Goal: Information Seeking & Learning: Learn about a topic

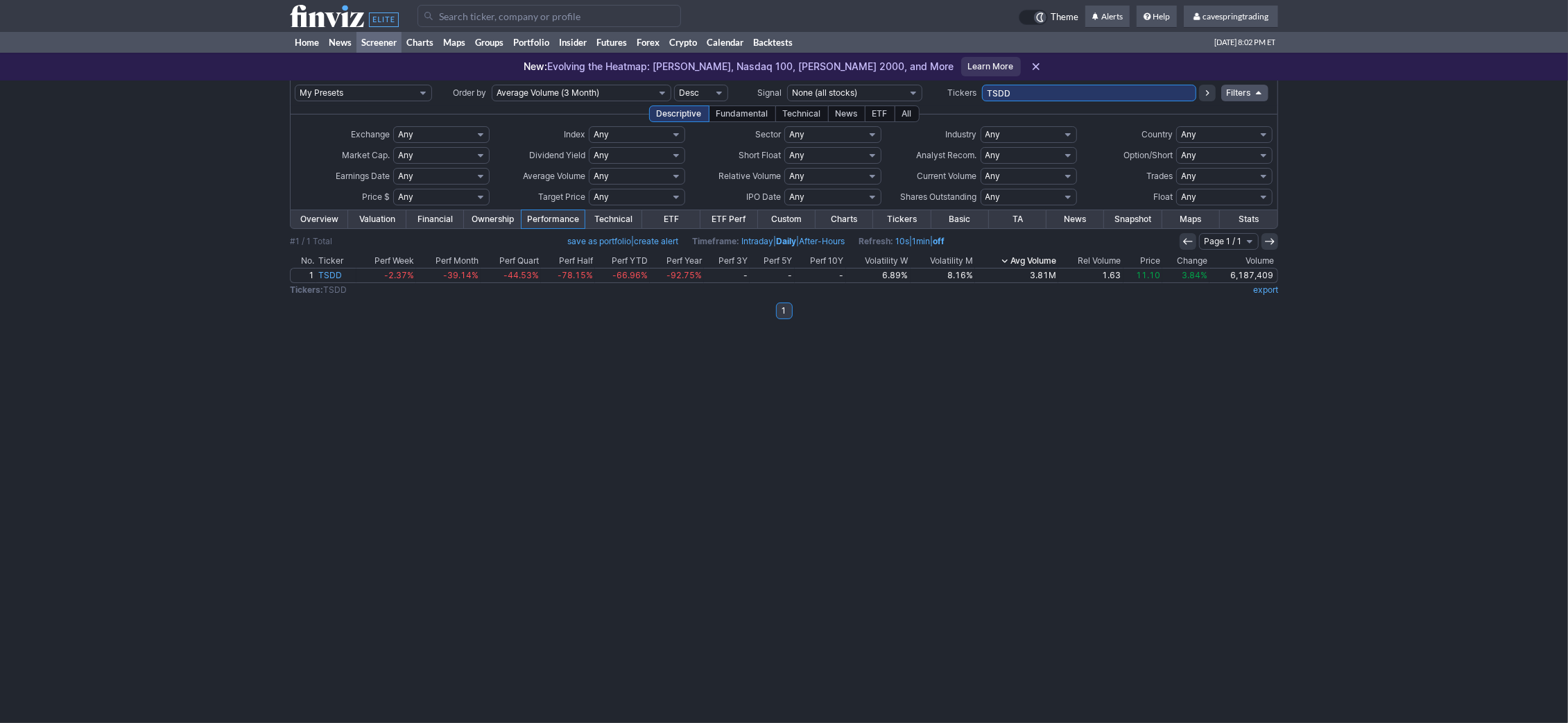
drag, startPoint x: 1026, startPoint y: 87, endPoint x: 759, endPoint y: 79, distance: 267.1
click at [982, 85] on input "TSDD" at bounding box center [1089, 93] width 215 height 17
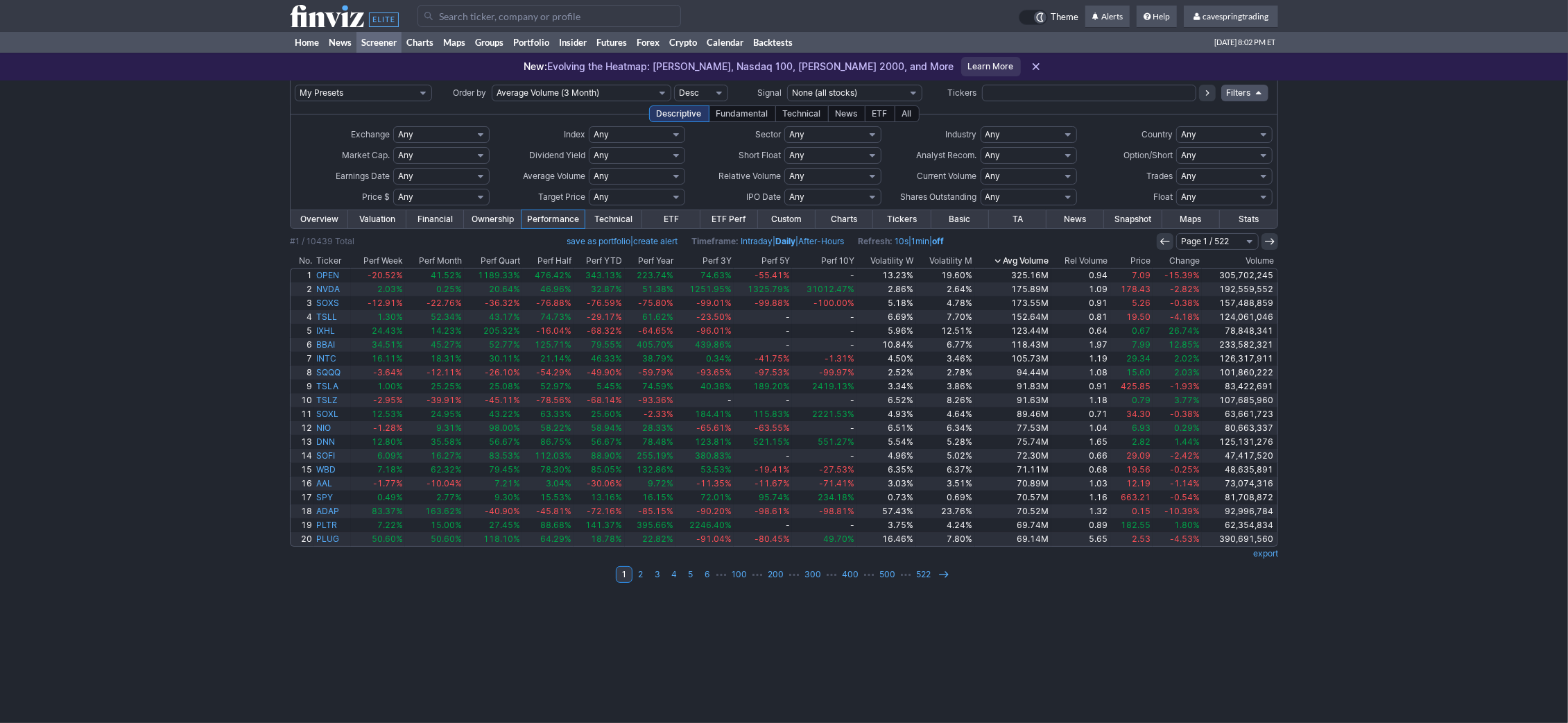
click at [393, 188] on select "Any Under $1 Under $2 Under $3 Under $4 Under $5 Under $7 Under $10 Under $15 U…" at bounding box center [442, 196] width 97 height 17
click option "Custom" at bounding box center [0, 0] width 0 height 0
click at [418, 196] on input "text" at bounding box center [409, 196] width 32 height 17
type input "1.1"
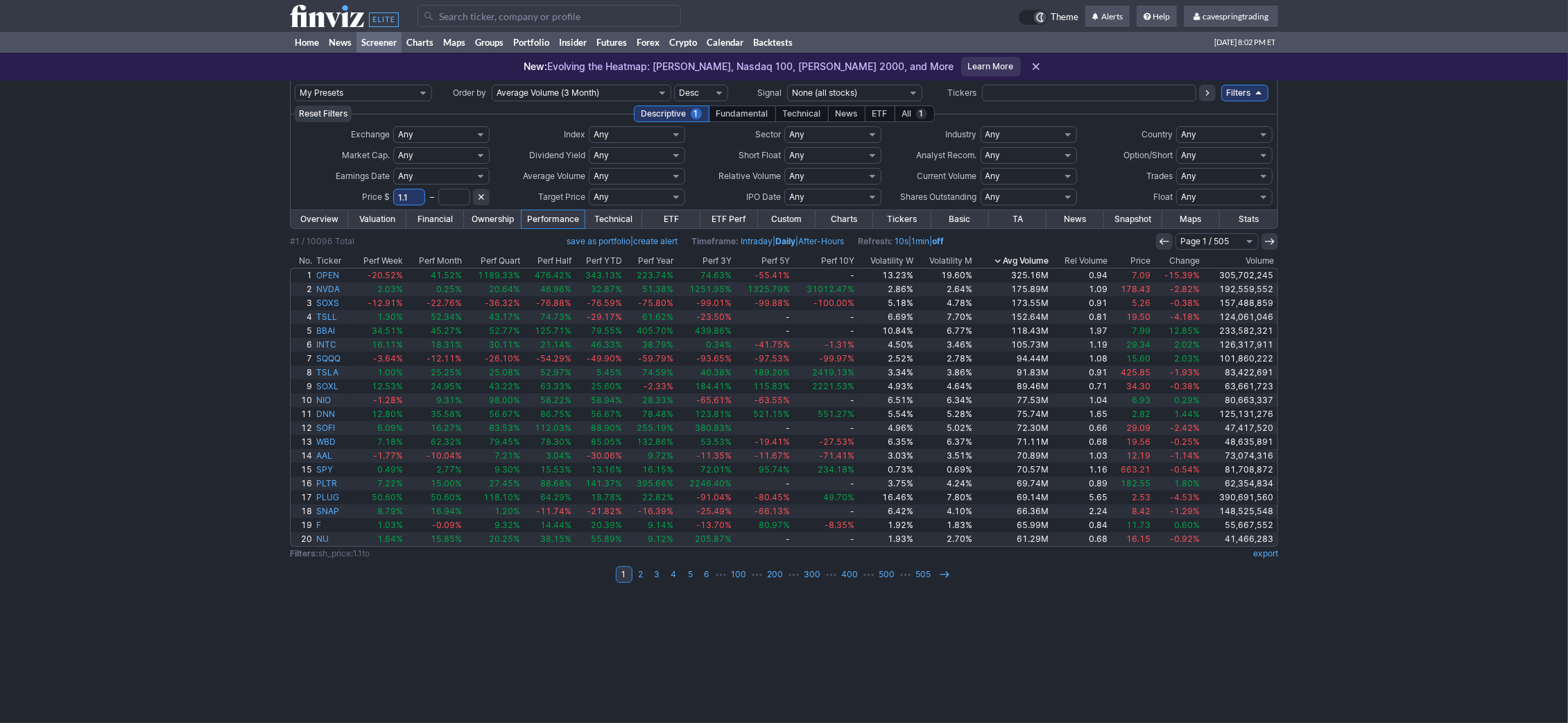
click at [1104, 264] on th "Rel Volume" at bounding box center [1081, 261] width 59 height 14
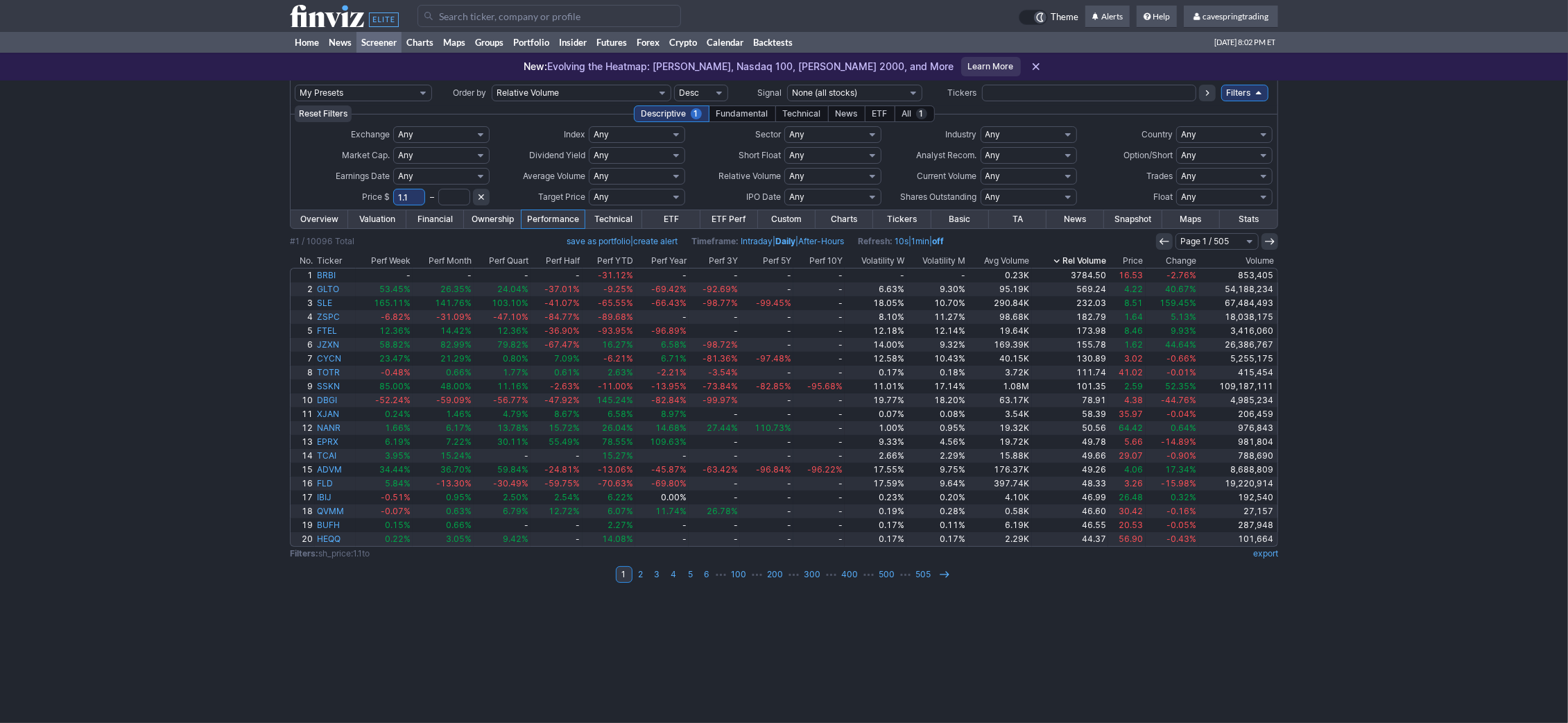
click at [1141, 261] on th "Price" at bounding box center [1126, 261] width 36 height 14
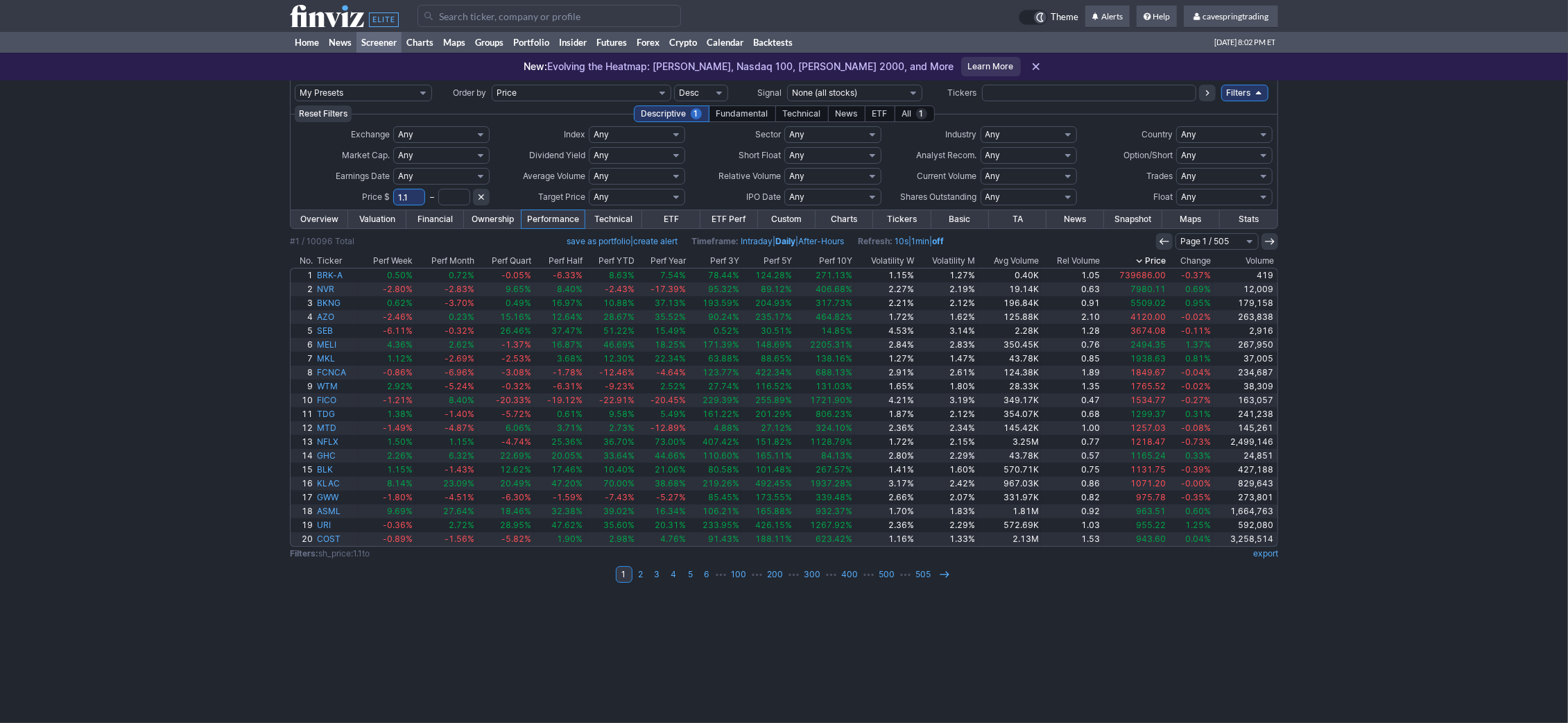
click at [1147, 254] on td at bounding box center [784, 251] width 989 height 4
click at [1145, 260] on icon at bounding box center [1140, 261] width 11 height 11
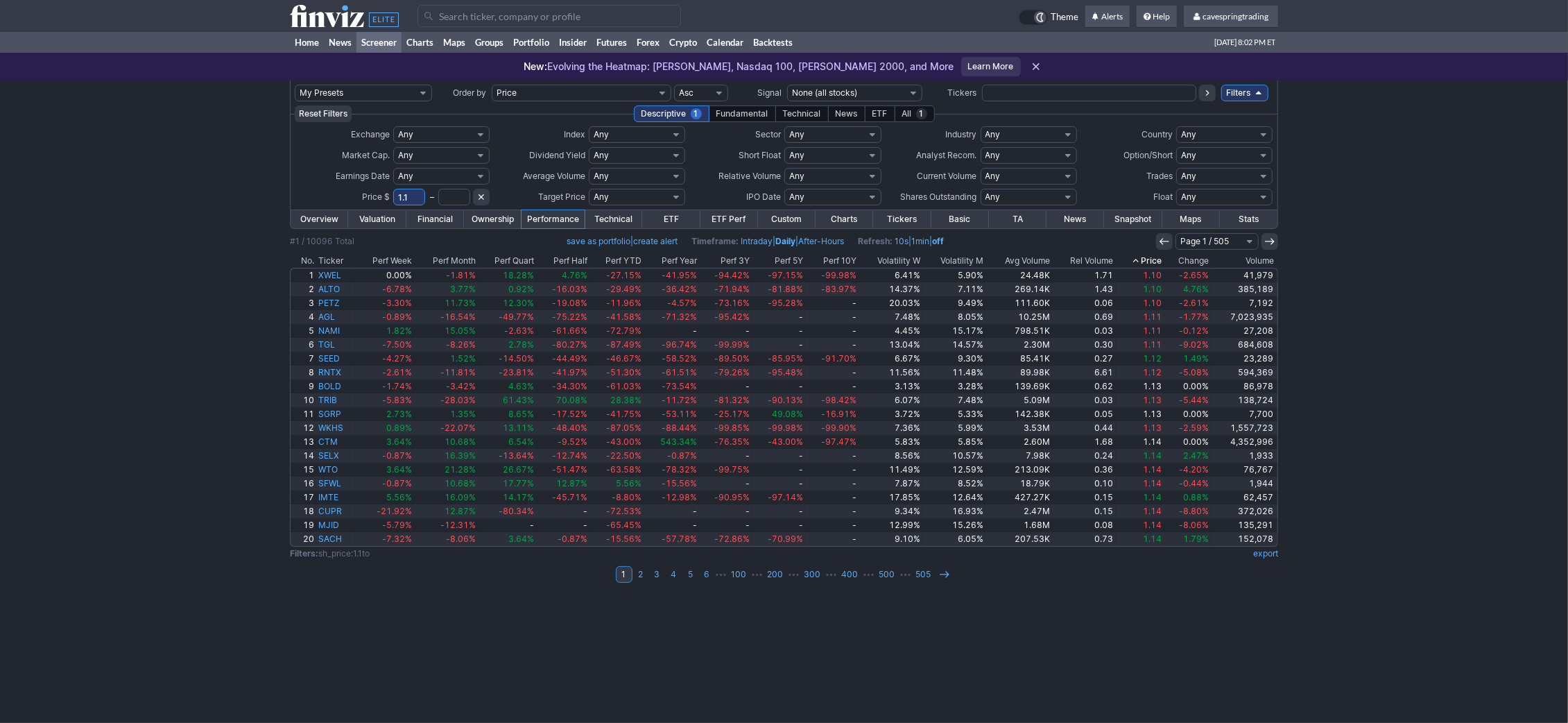
click at [1146, 260] on th "Price" at bounding box center [1140, 261] width 48 height 14
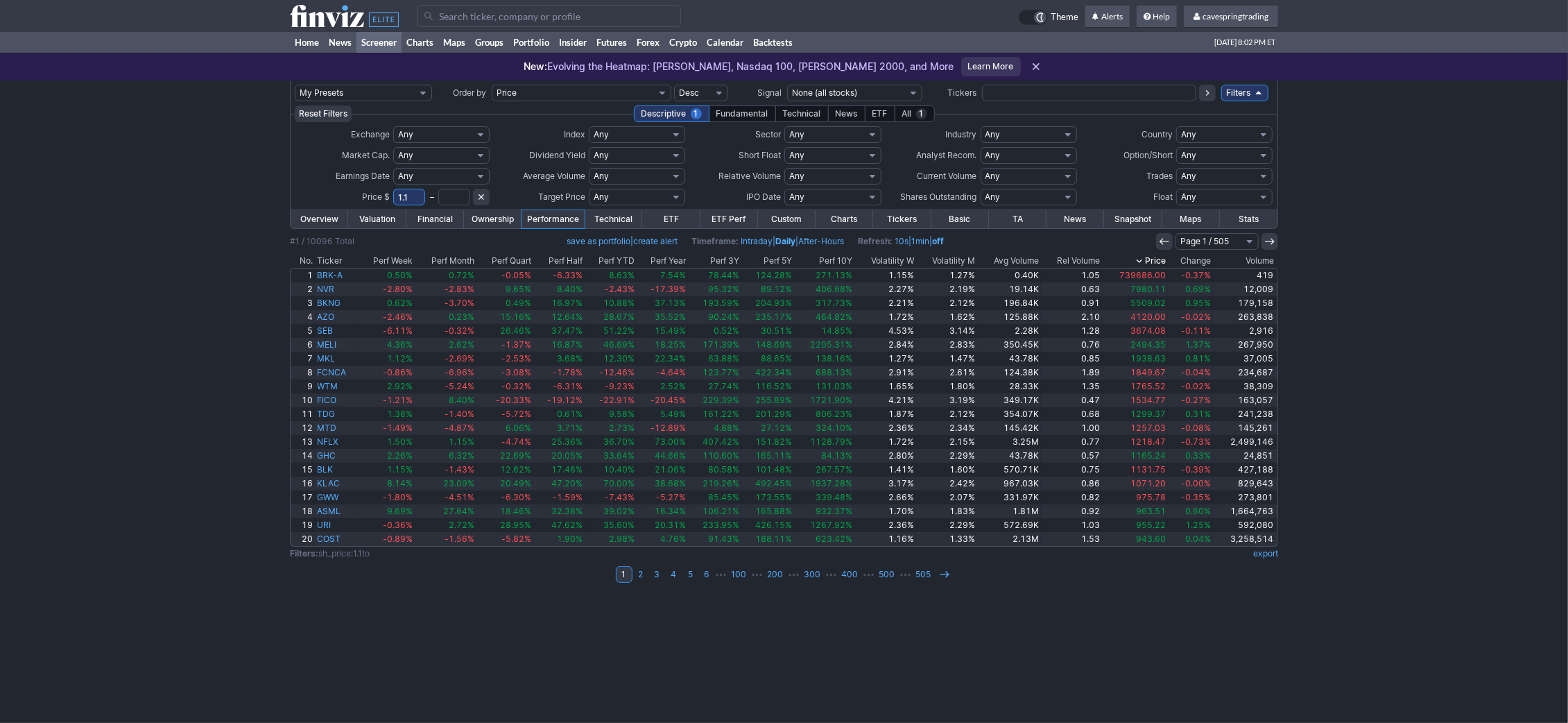
click at [469, 193] on input "text" at bounding box center [454, 196] width 32 height 17
type input "1.7"
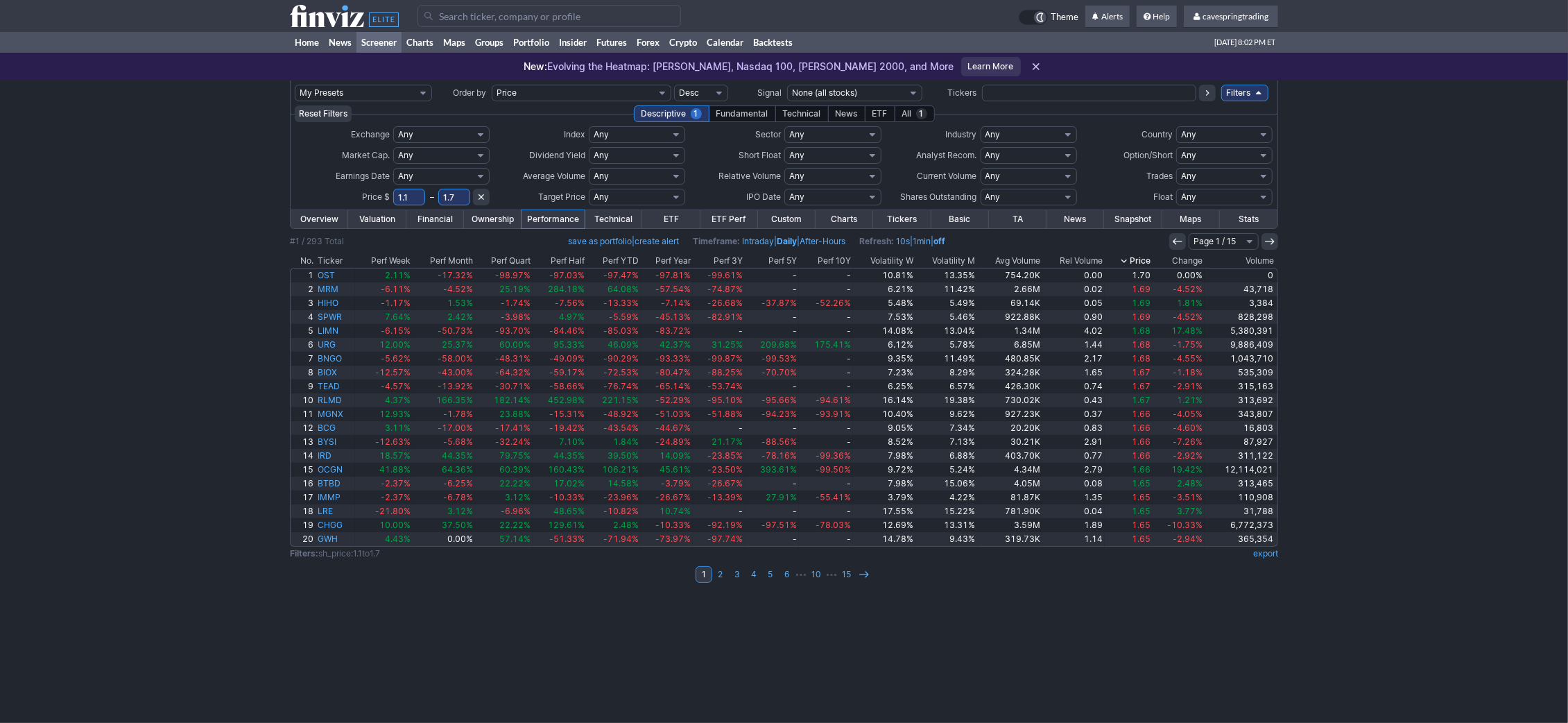
click at [1038, 262] on th "Avg Volume" at bounding box center [1011, 261] width 65 height 14
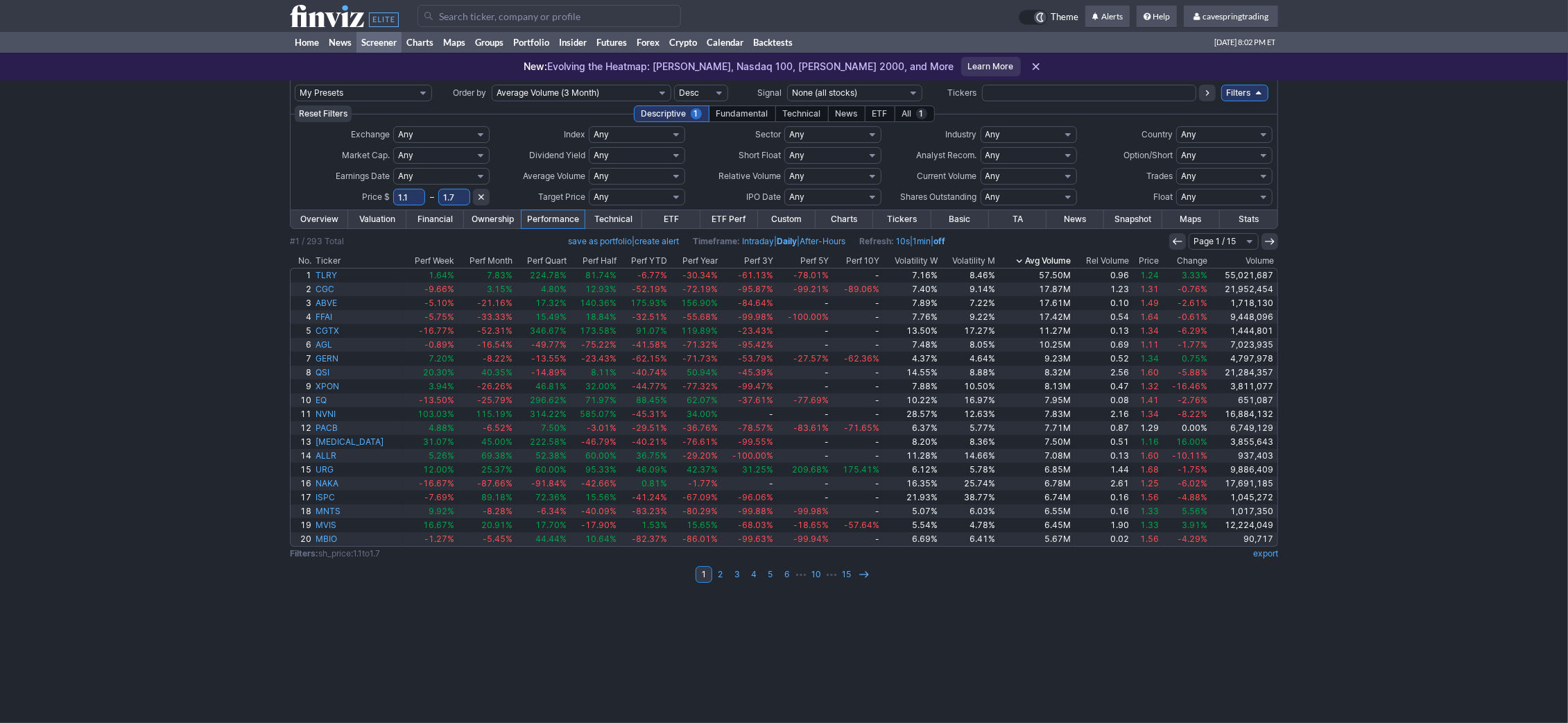
click at [1039, 261] on th "Avg Volume" at bounding box center [1035, 261] width 75 height 14
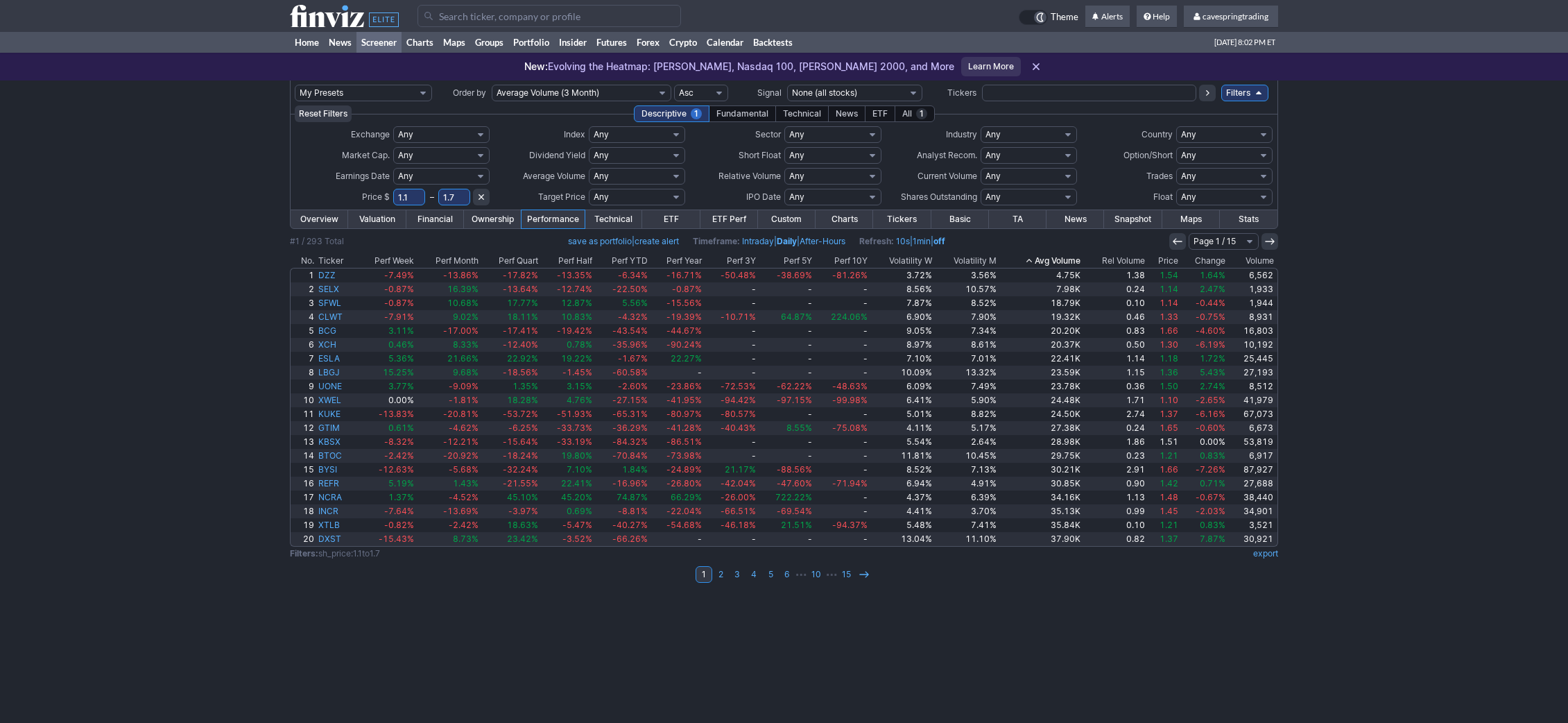
click at [1039, 261] on th "Avg Volume" at bounding box center [1040, 261] width 83 height 14
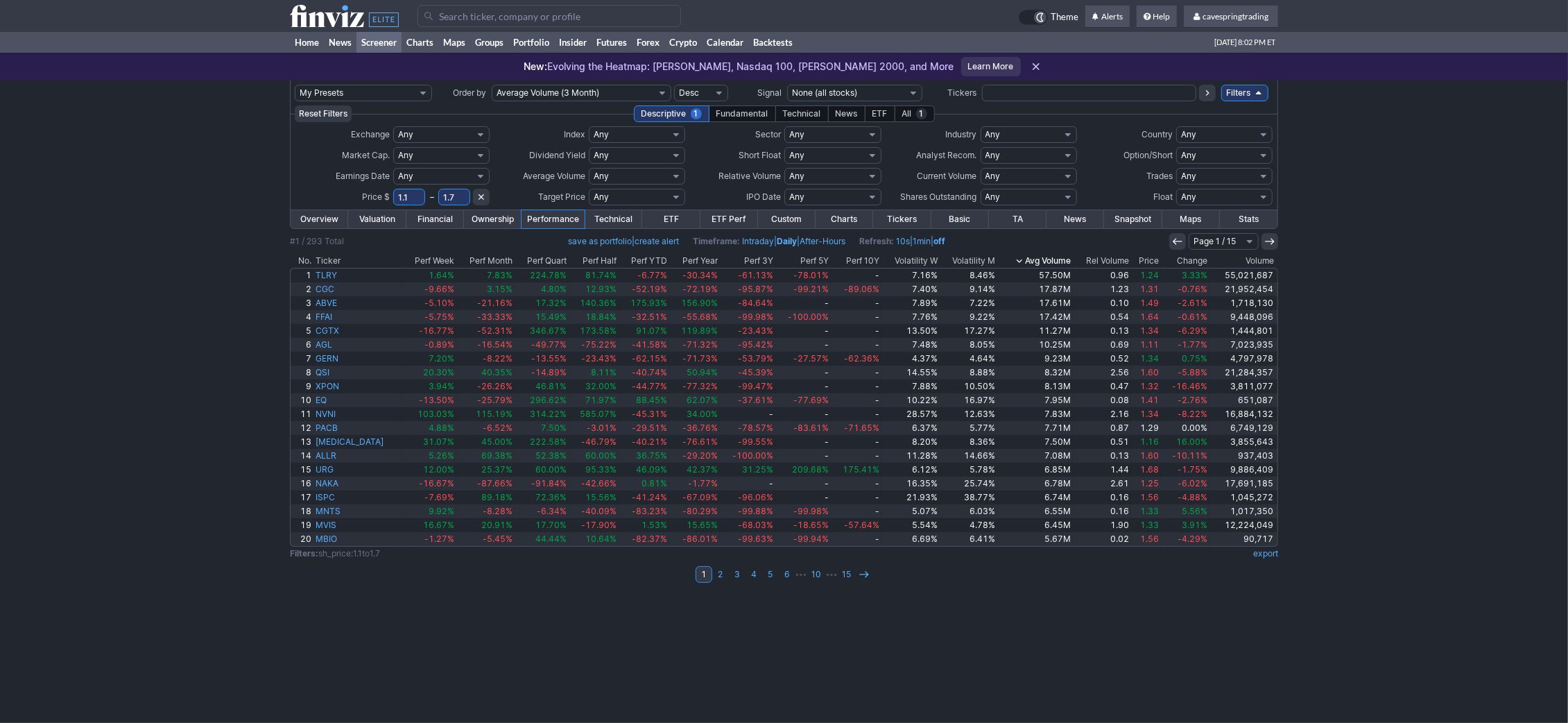
click at [981, 126] on select "Any Stocks only (ex-Funds) Exchange Traded Fund Advertising Agencies Aerospace …" at bounding box center [1029, 134] width 97 height 17
select select "exchangetradedfund"
click option "Exchange Traded Fund" at bounding box center [0, 0] width 0 height 0
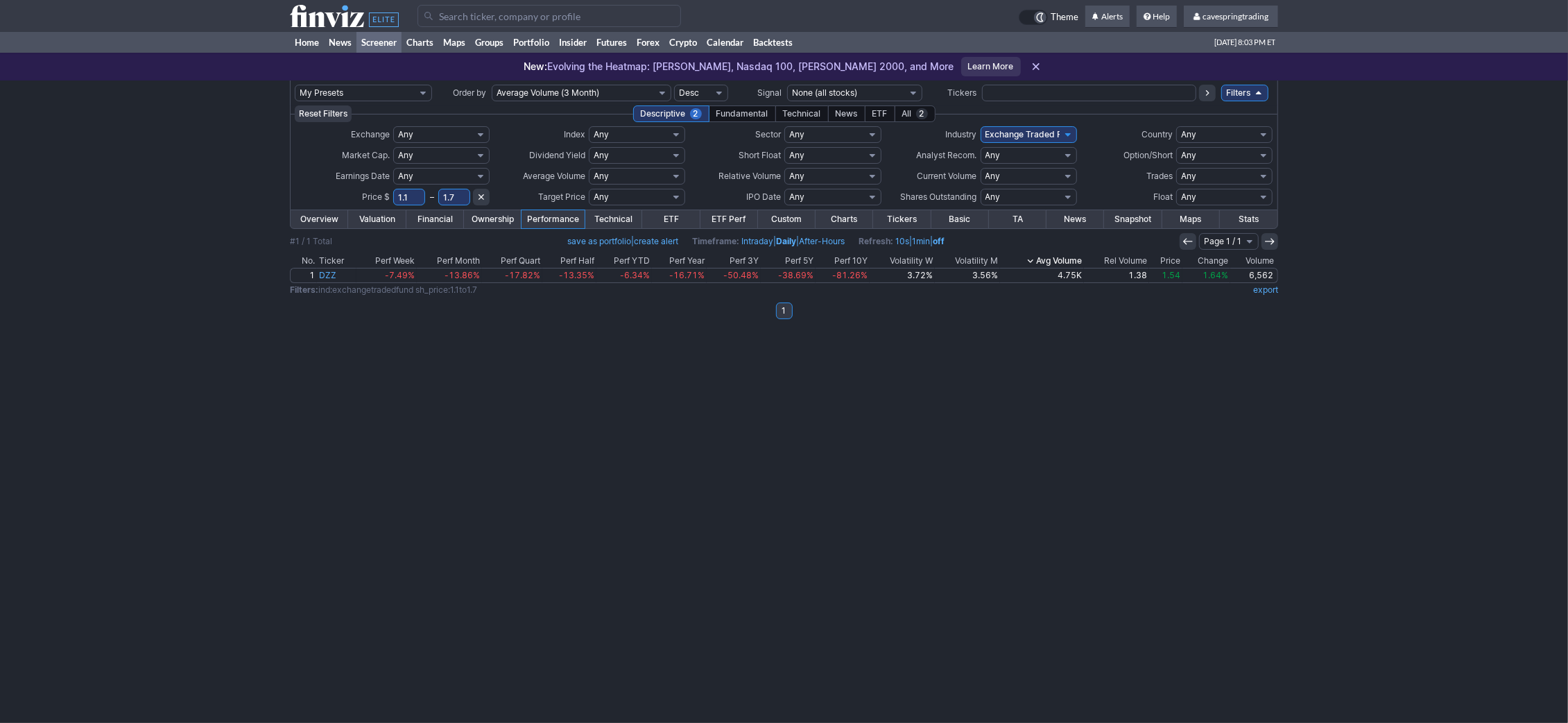
drag, startPoint x: 459, startPoint y: 200, endPoint x: 449, endPoint y: 193, distance: 12.2
click at [449, 193] on input "1.7" at bounding box center [454, 196] width 32 height 17
click at [589, 168] on select "Any Under 50K Under 100K Under 500K Under 750K Under 1M Over 50K Over 100K Over…" at bounding box center [637, 176] width 97 height 17
select select "o2000"
click option "Over 2M" at bounding box center [0, 0] width 0 height 0
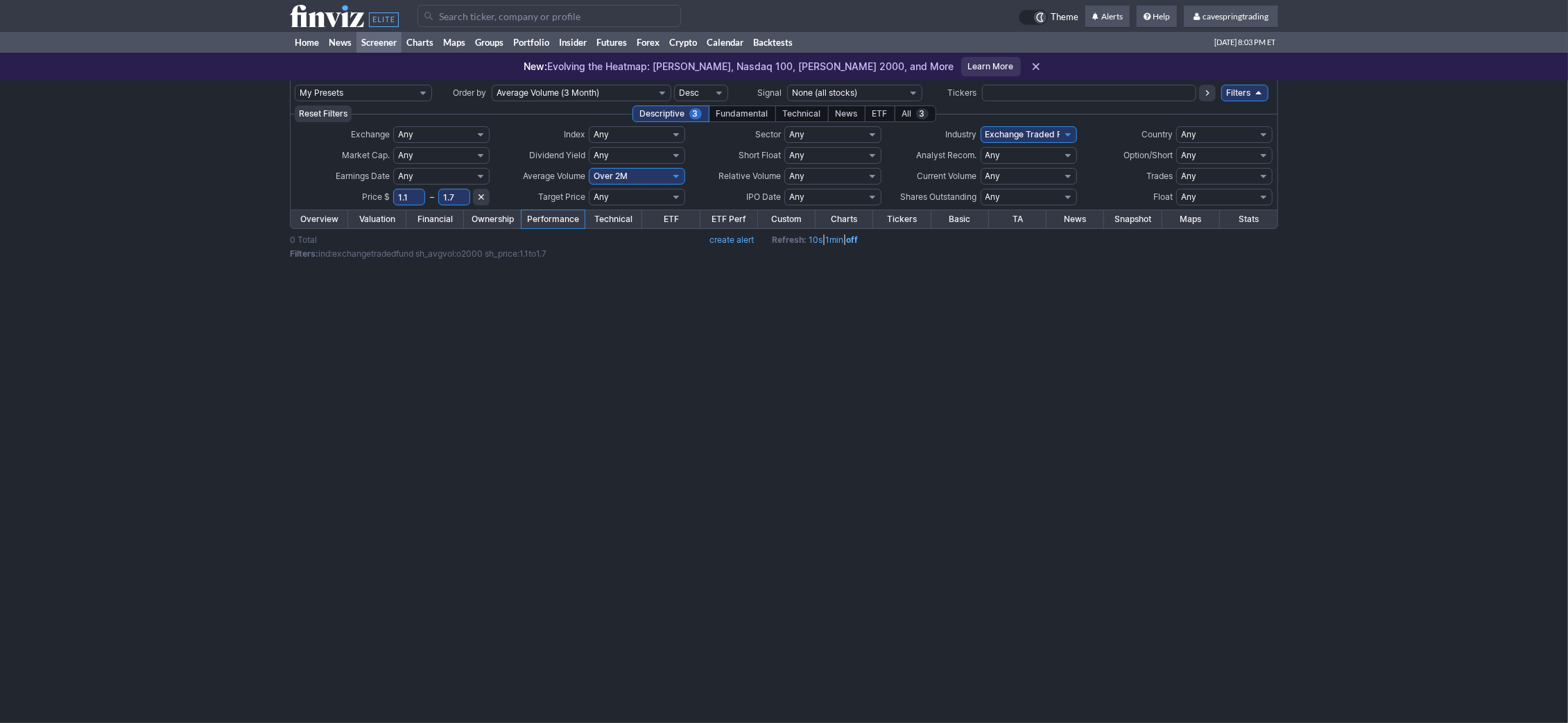
click at [460, 196] on input "1.7" at bounding box center [454, 196] width 32 height 17
type input "1.8"
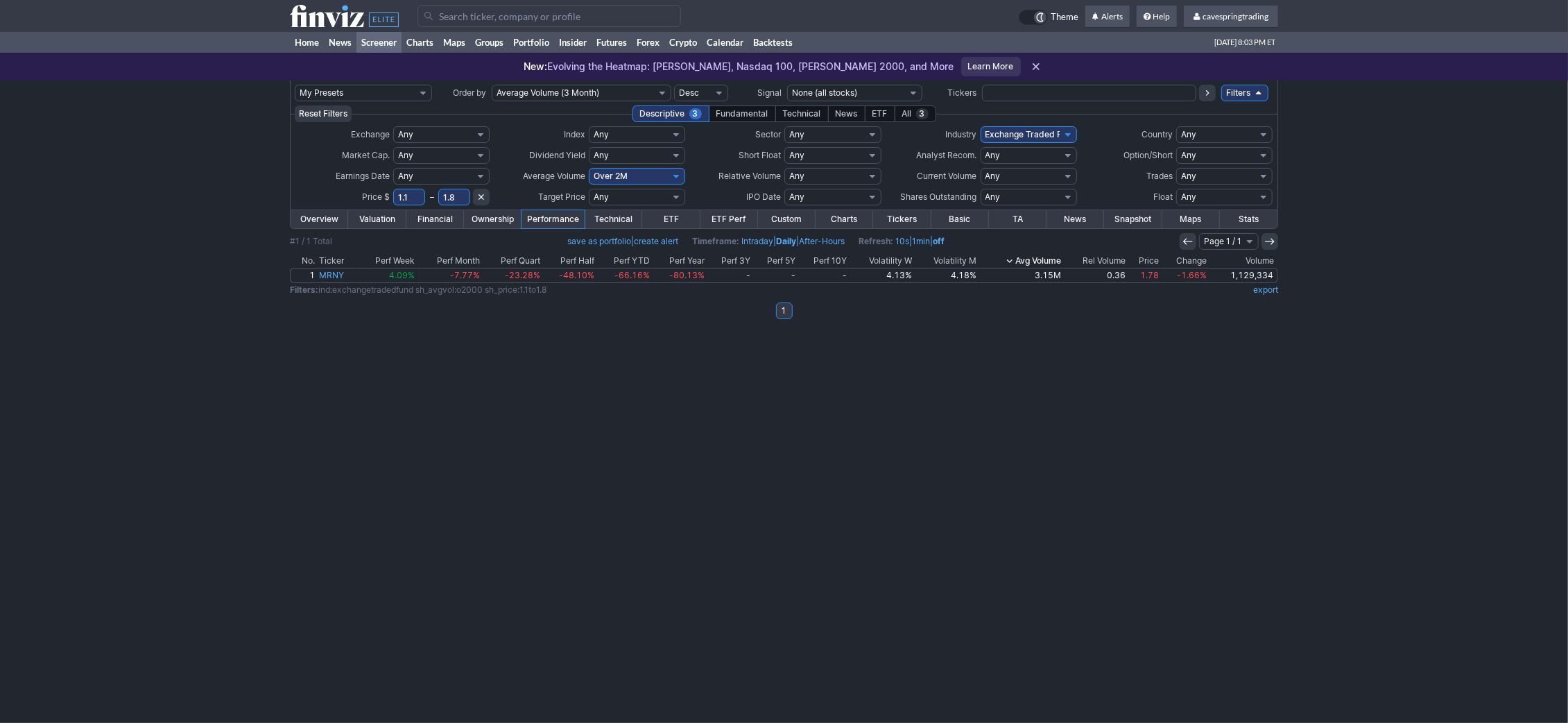
click at [1012, 87] on input "text" at bounding box center [1089, 93] width 215 height 17
click at [981, 126] on select "Any Stocks only (ex-Funds) Exchange Traded Fund Advertising Agencies Aerospace …" at bounding box center [1029, 134] width 97 height 17
select select
click option "Any" at bounding box center [0, 0] width 0 height 0
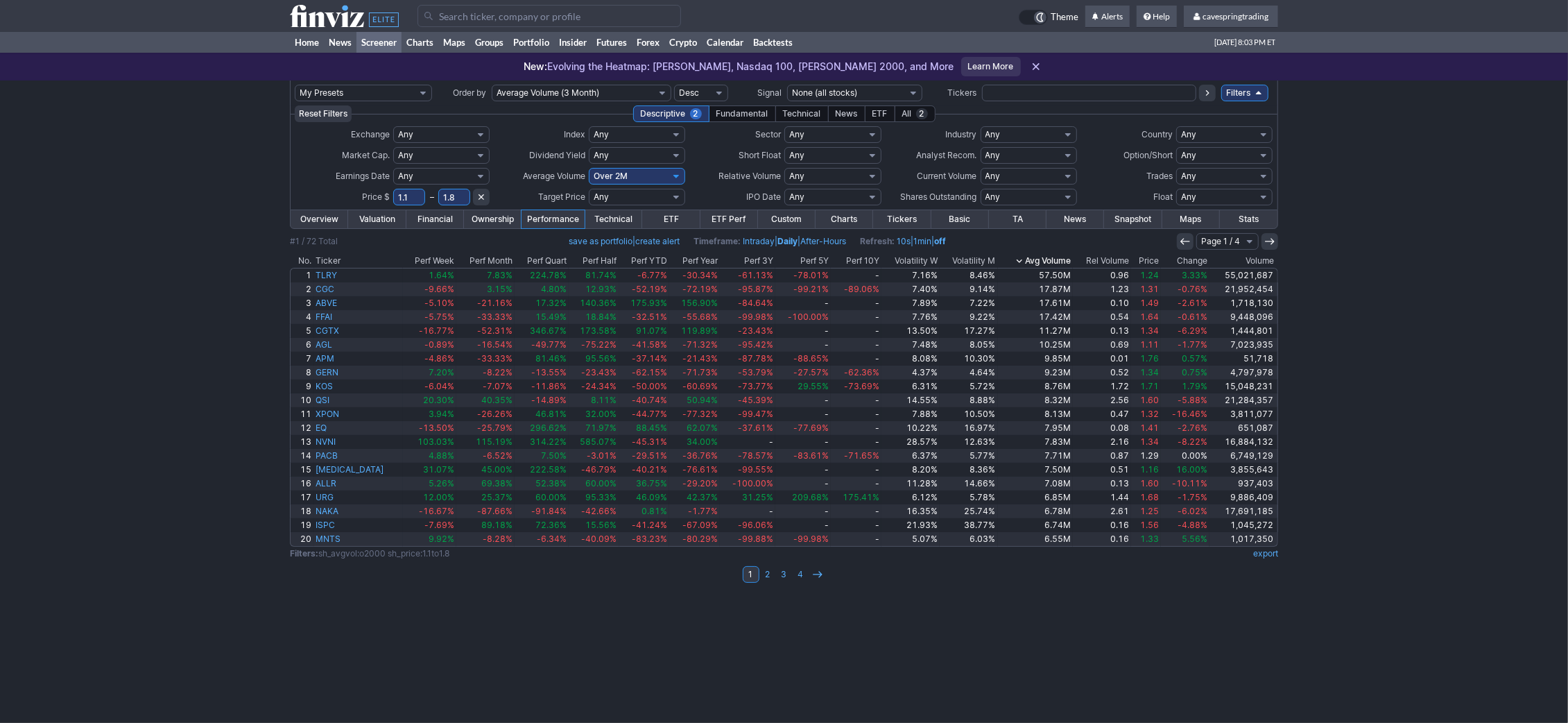
click at [302, 217] on link "Overview" at bounding box center [319, 219] width 58 height 18
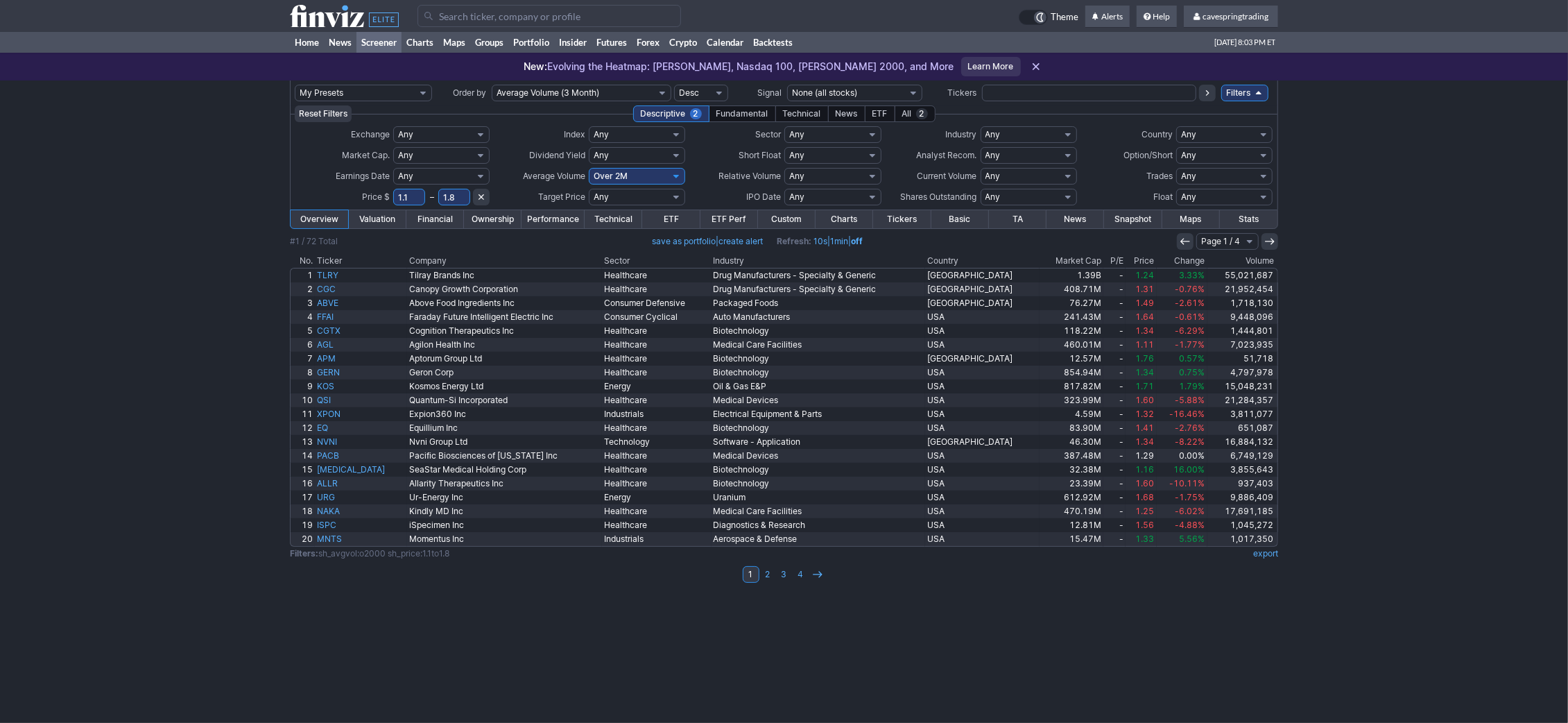
click at [1069, 261] on th "Market Cap" at bounding box center [1072, 261] width 64 height 14
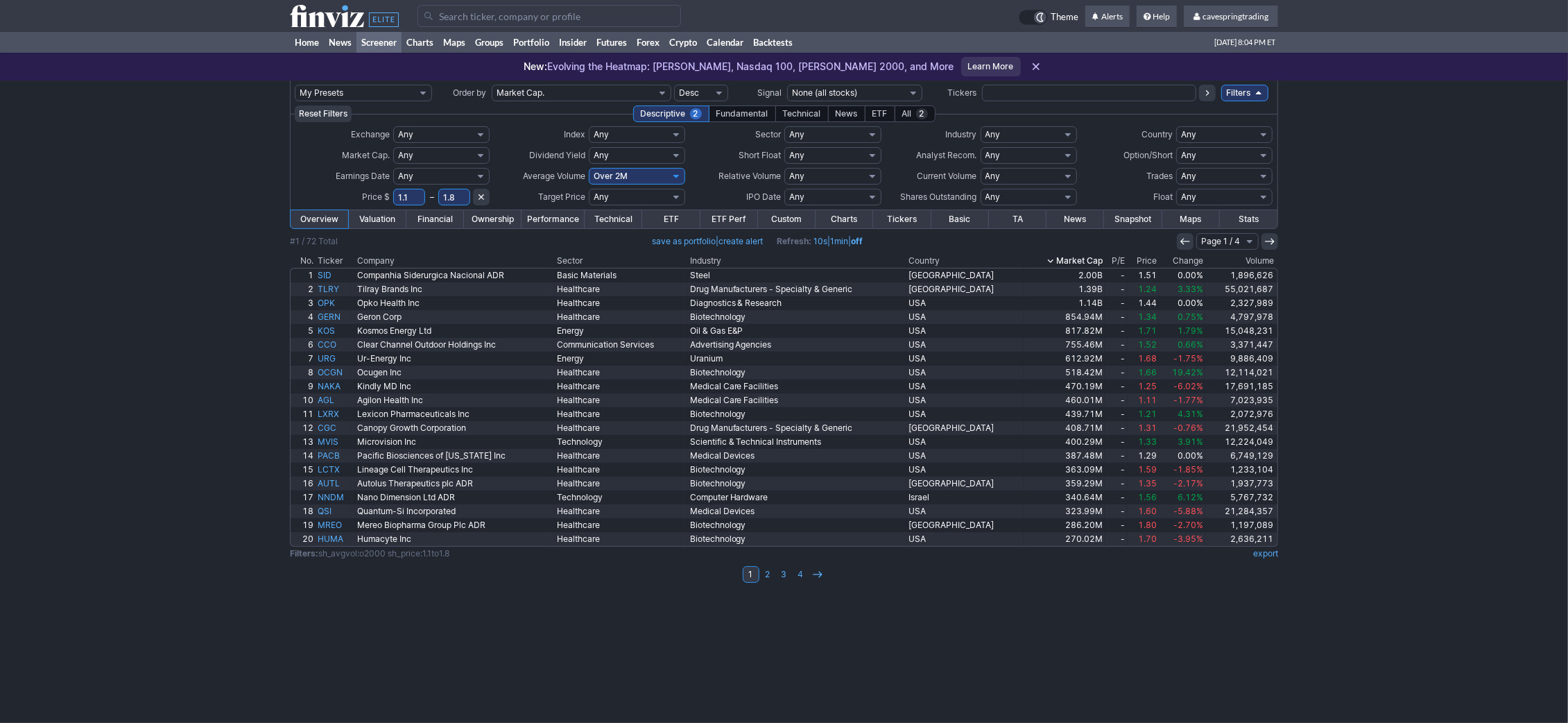
click at [447, 197] on input "1.8" at bounding box center [454, 196] width 32 height 17
click at [451, 197] on input "1.8" at bounding box center [454, 196] width 32 height 17
drag, startPoint x: 451, startPoint y: 197, endPoint x: 459, endPoint y: 197, distance: 8.0
click at [459, 197] on input "1.8" at bounding box center [454, 196] width 32 height 17
type input "1.45"
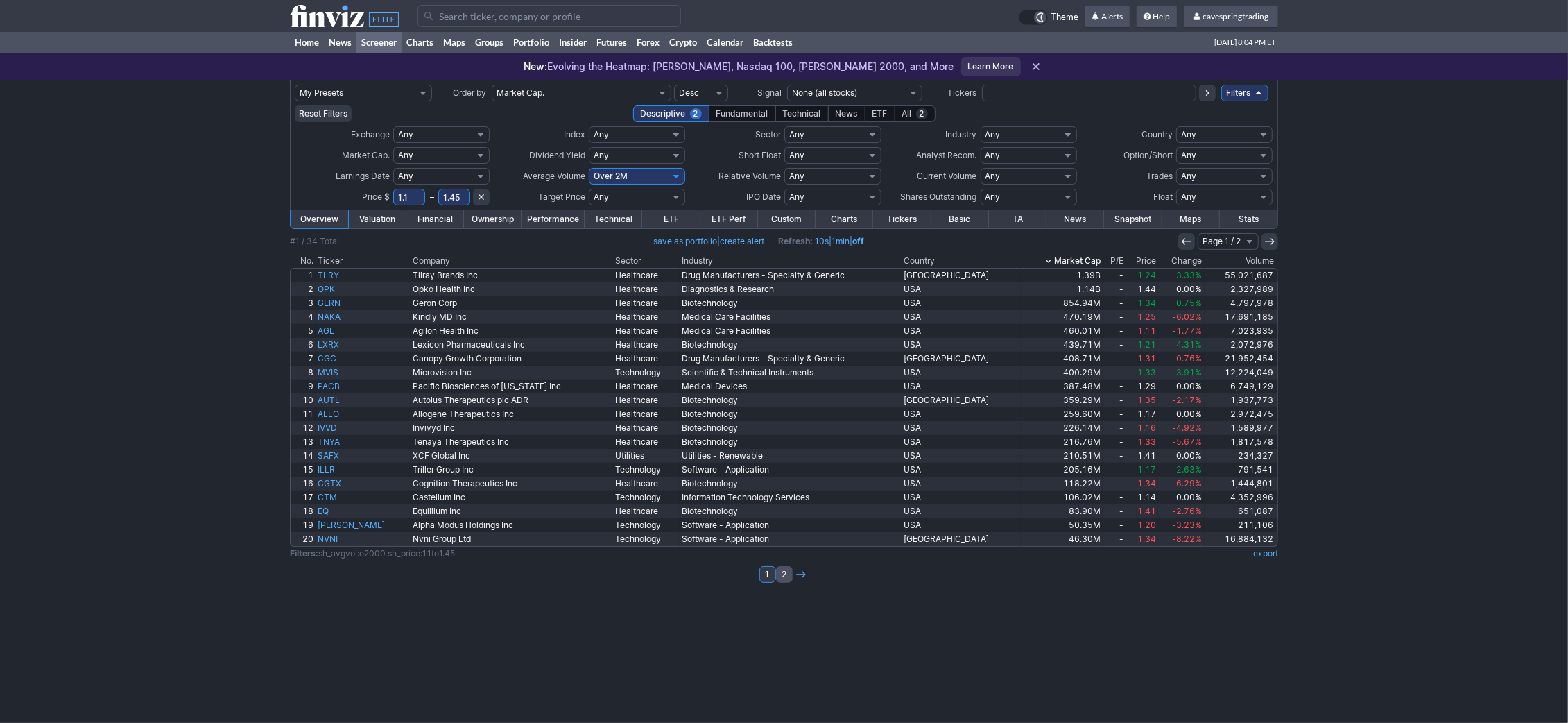
click at [785, 580] on link "2" at bounding box center [784, 574] width 17 height 17
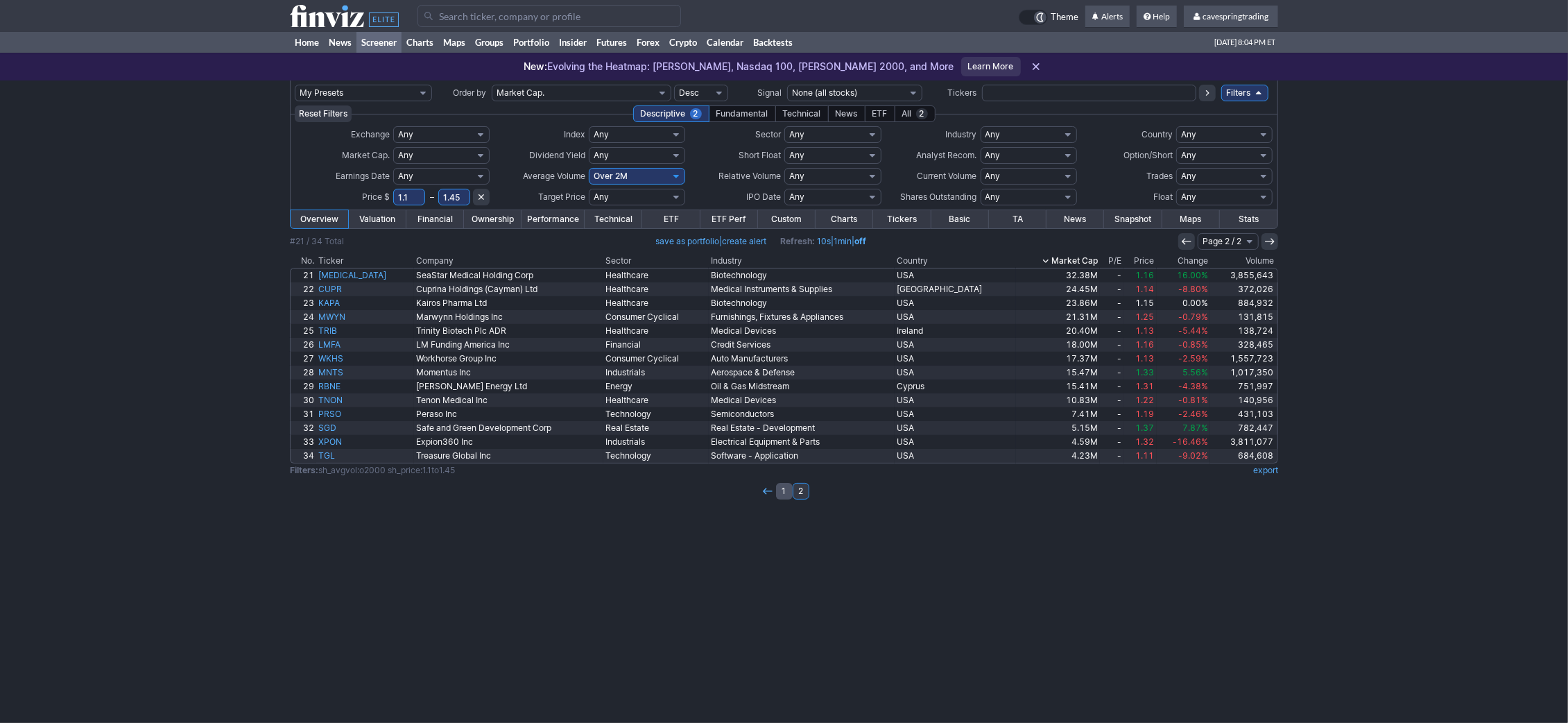
click at [781, 493] on link "1" at bounding box center [784, 491] width 17 height 17
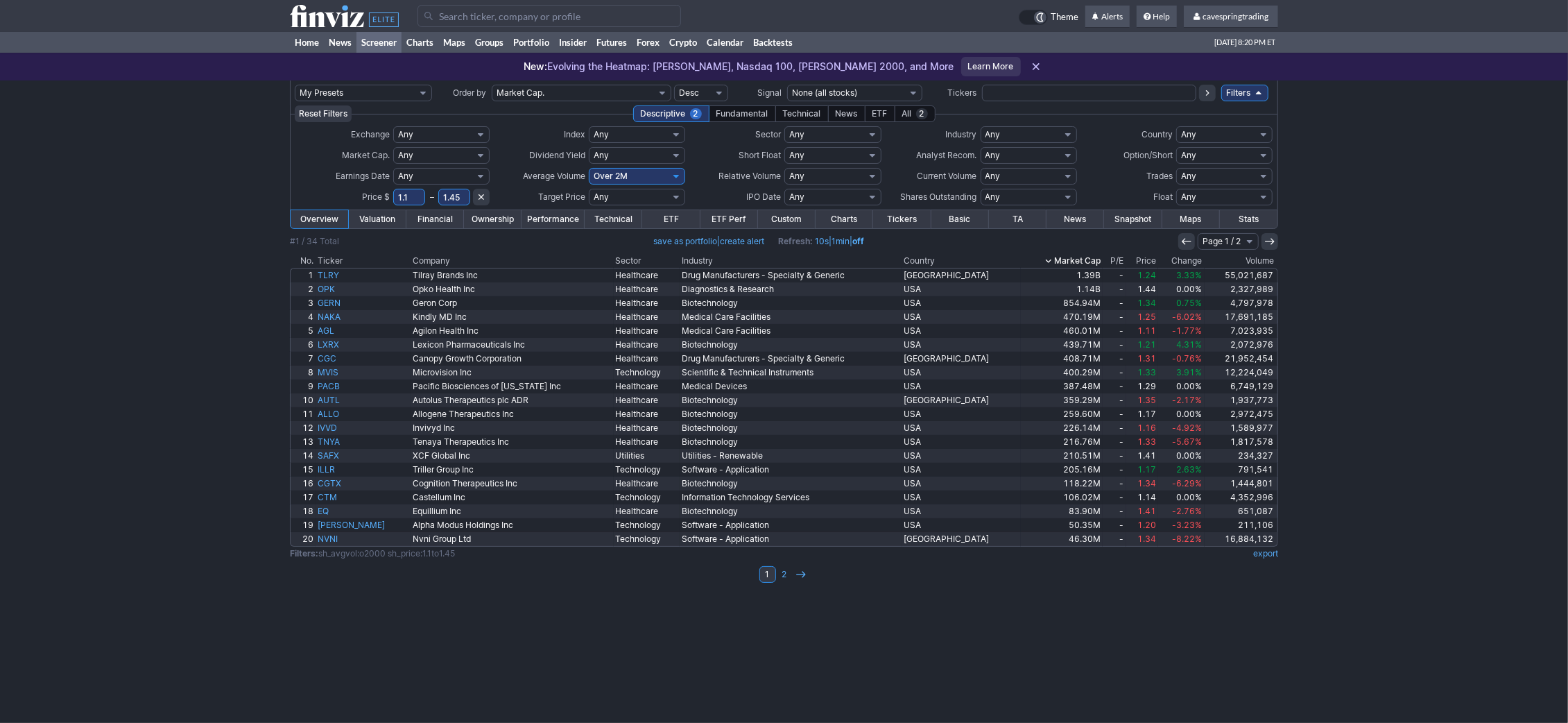
click at [992, 87] on input "text" at bounding box center [1089, 93] width 215 height 17
type input "drip"
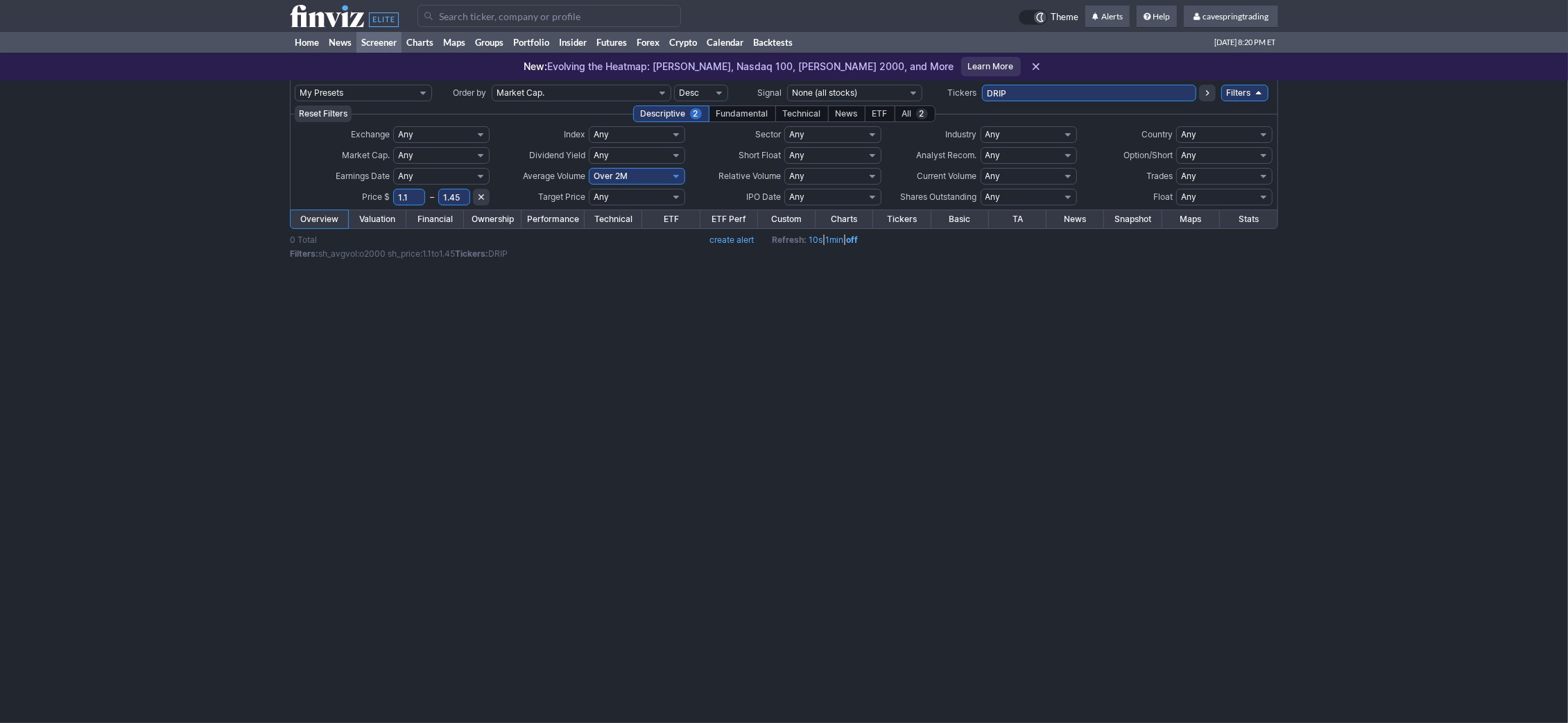
click at [319, 20] on use at bounding box center [344, 16] width 109 height 22
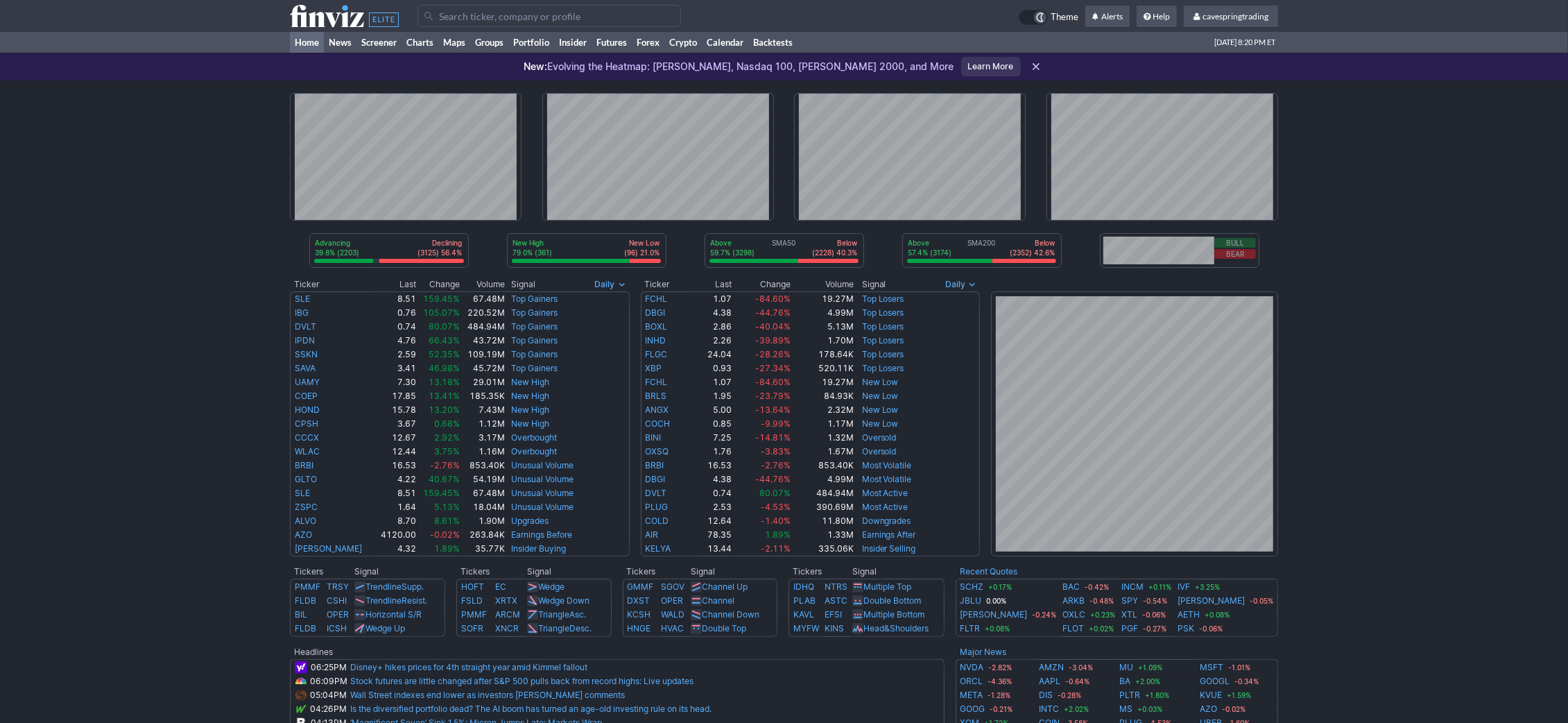
click at [345, 13] on use at bounding box center [344, 16] width 109 height 22
click at [377, 37] on link "Screener" at bounding box center [378, 42] width 45 height 21
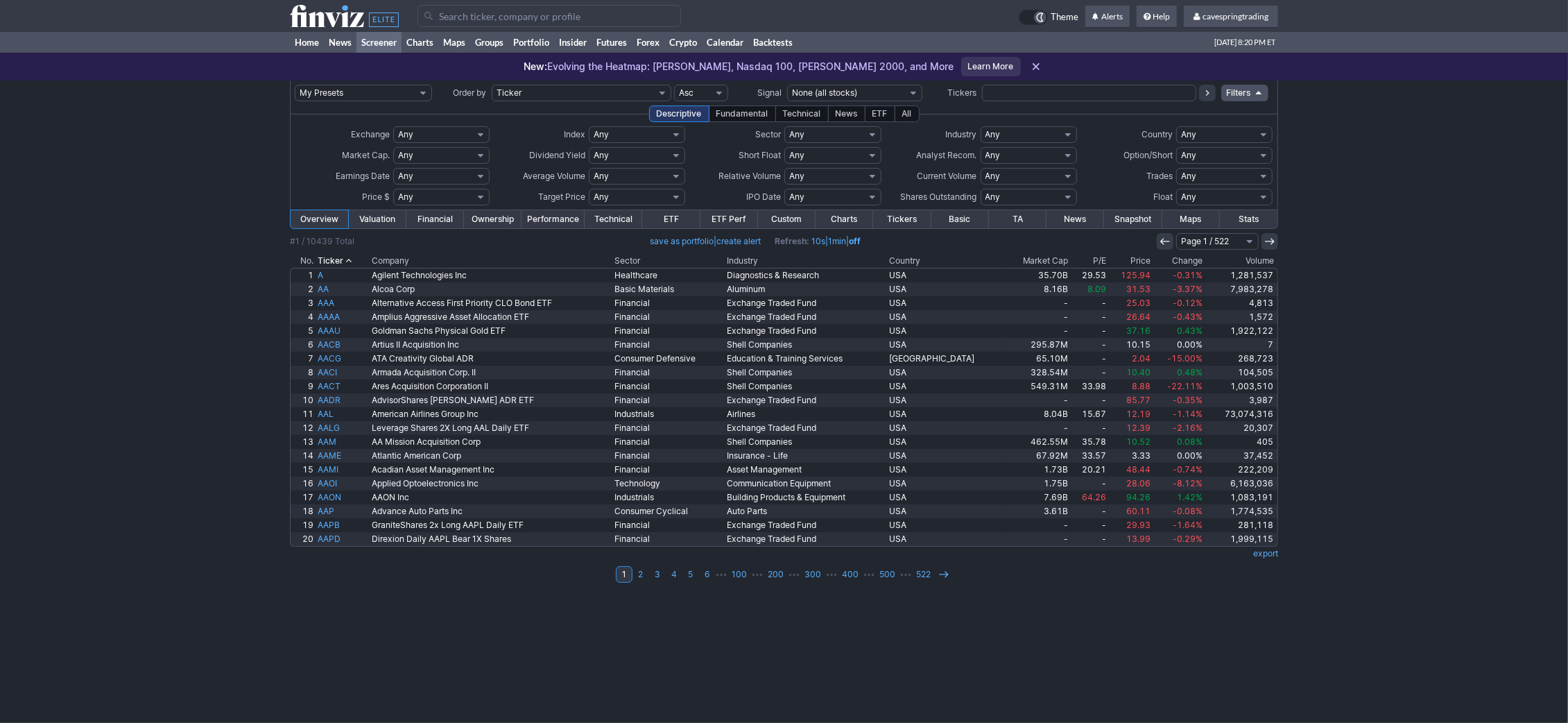
click at [1046, 97] on input "text" at bounding box center [1089, 93] width 215 height 17
paste input "BITI,BITO,DRIP,FAZ,FENY,FXI,GDXD,GLDM,IAU,IAUM,LABD,MSTZ,NVD,NVDD,NVDX,PLTD,QID…"
type input "BITI,BITO,DRIP,FAZ,FENY,FXI,GDXD,GLDM,IAU,IAUM,LABD,MSTZ,NVD,NVDD,NVDX,PLTD,QID…"
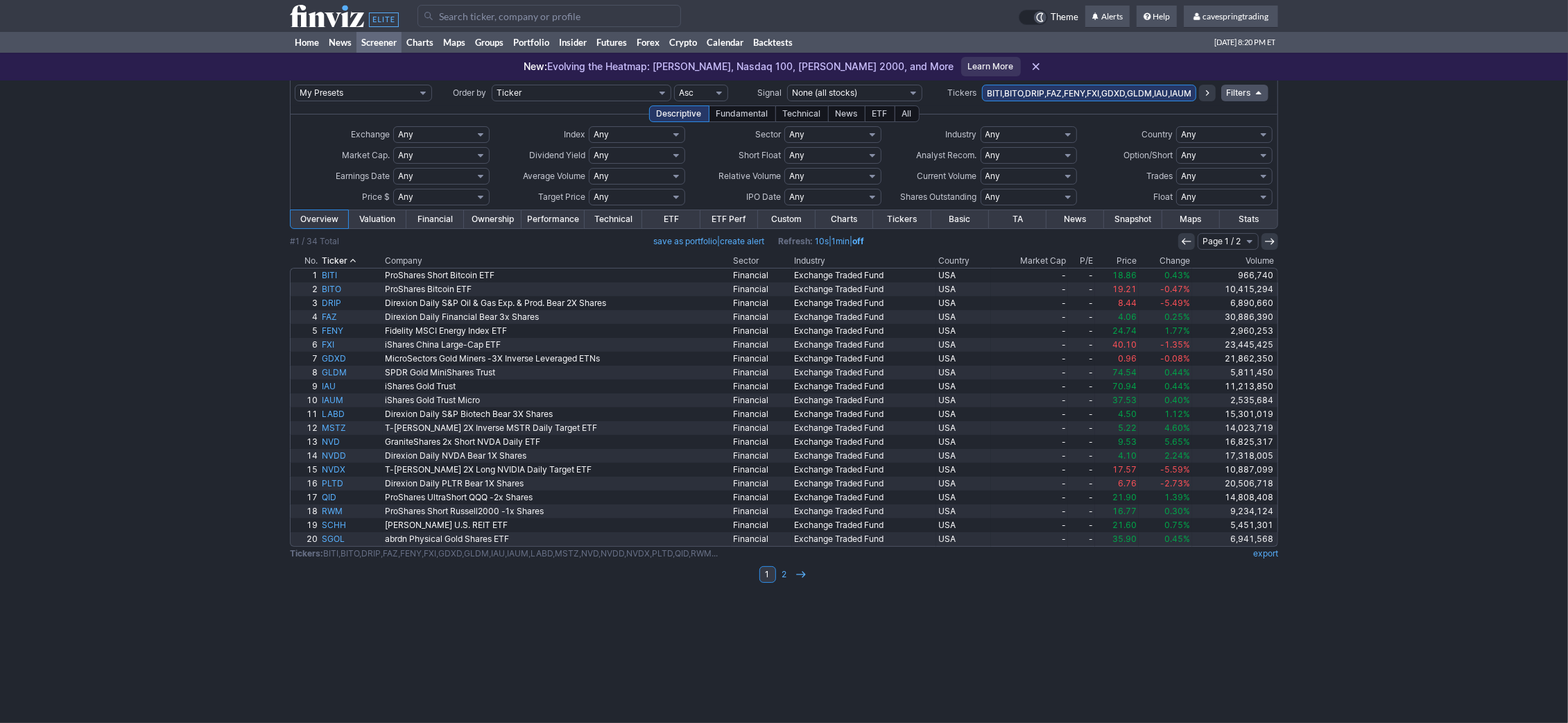
click at [562, 222] on link "Performance" at bounding box center [553, 219] width 63 height 18
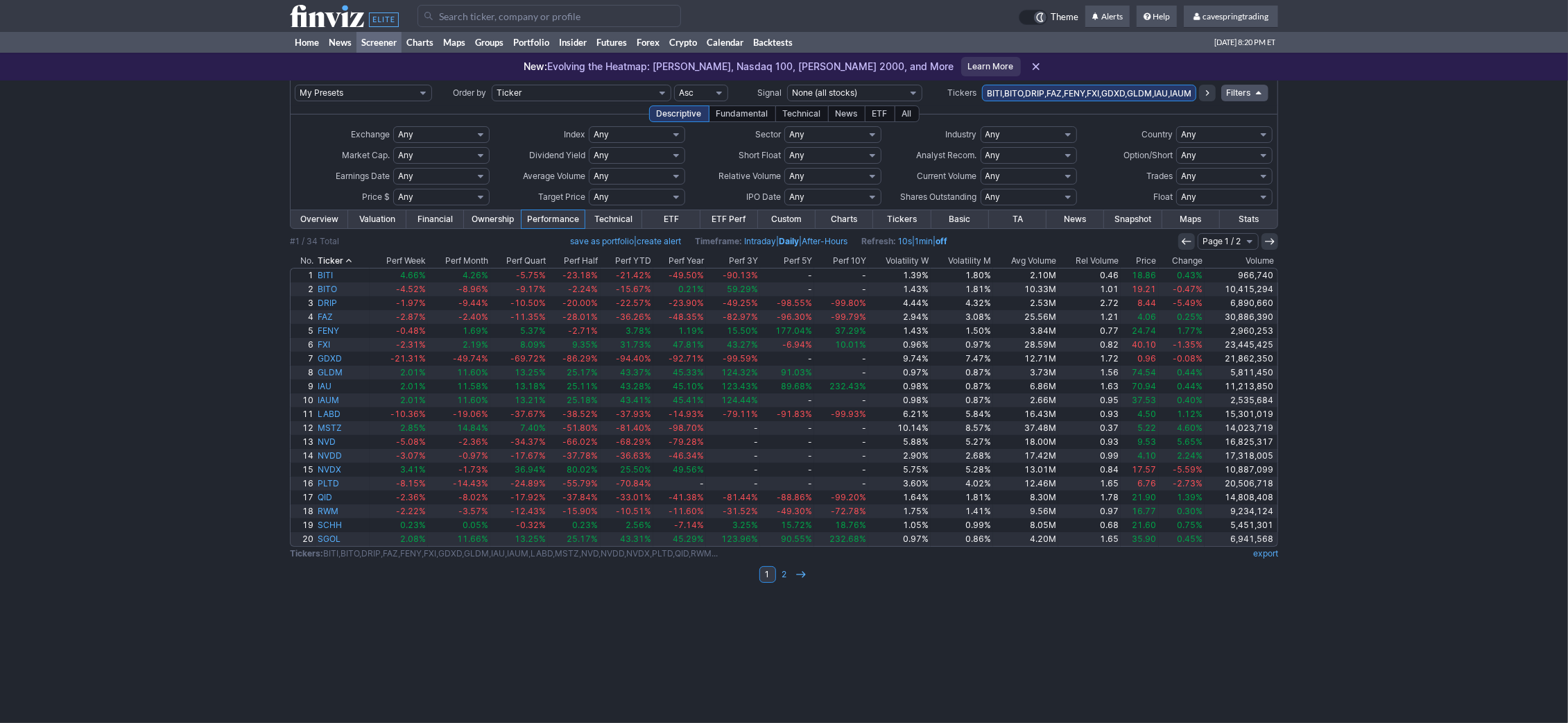
click at [1042, 261] on th "Avg Volume" at bounding box center [1026, 261] width 65 height 14
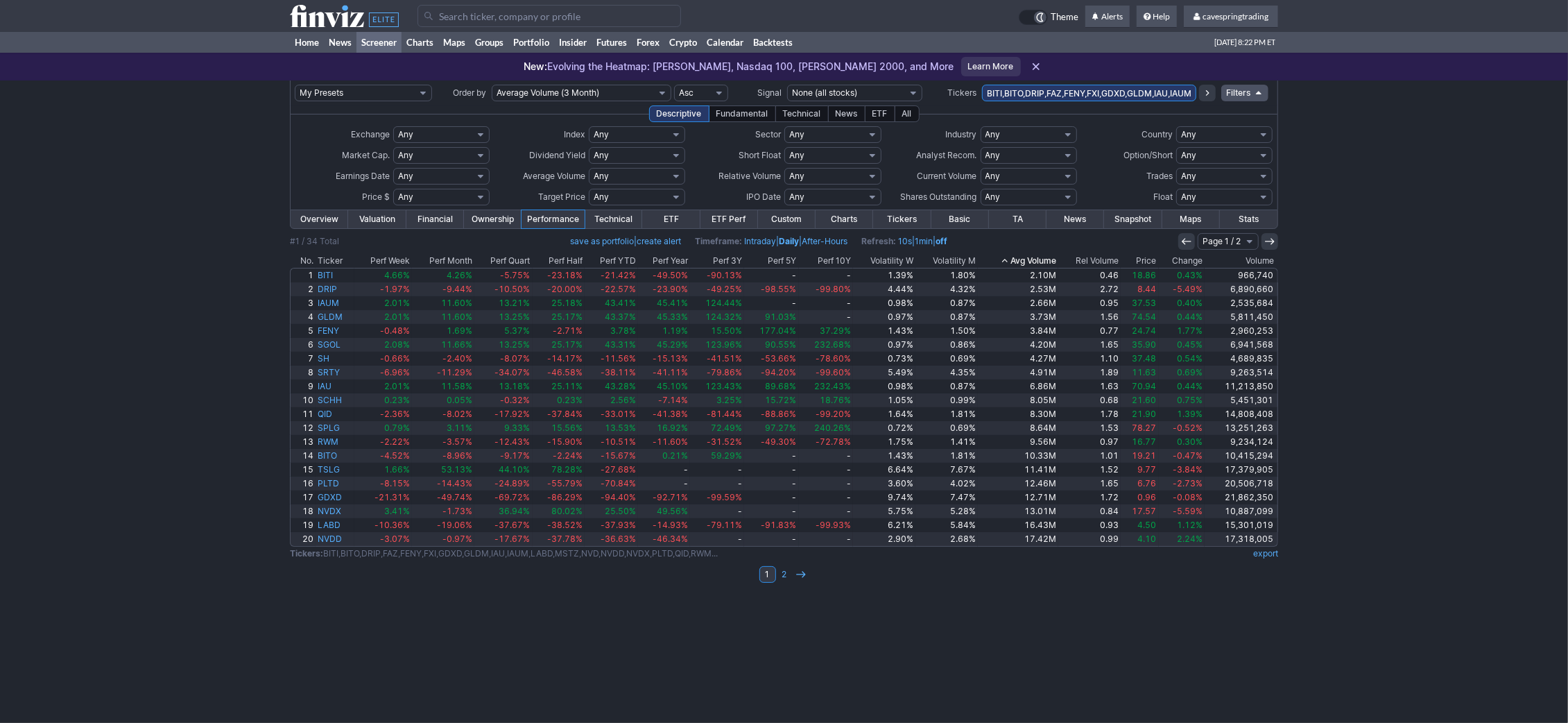
click at [1091, 89] on input "BITI,BITO,DRIP,FAZ,FENY,FXI,GDXD,GLDM,IAU,IAUM,LABD,MSTZ,NVD,NVDD,NVDX,PLTD,QID…" at bounding box center [1089, 93] width 215 height 17
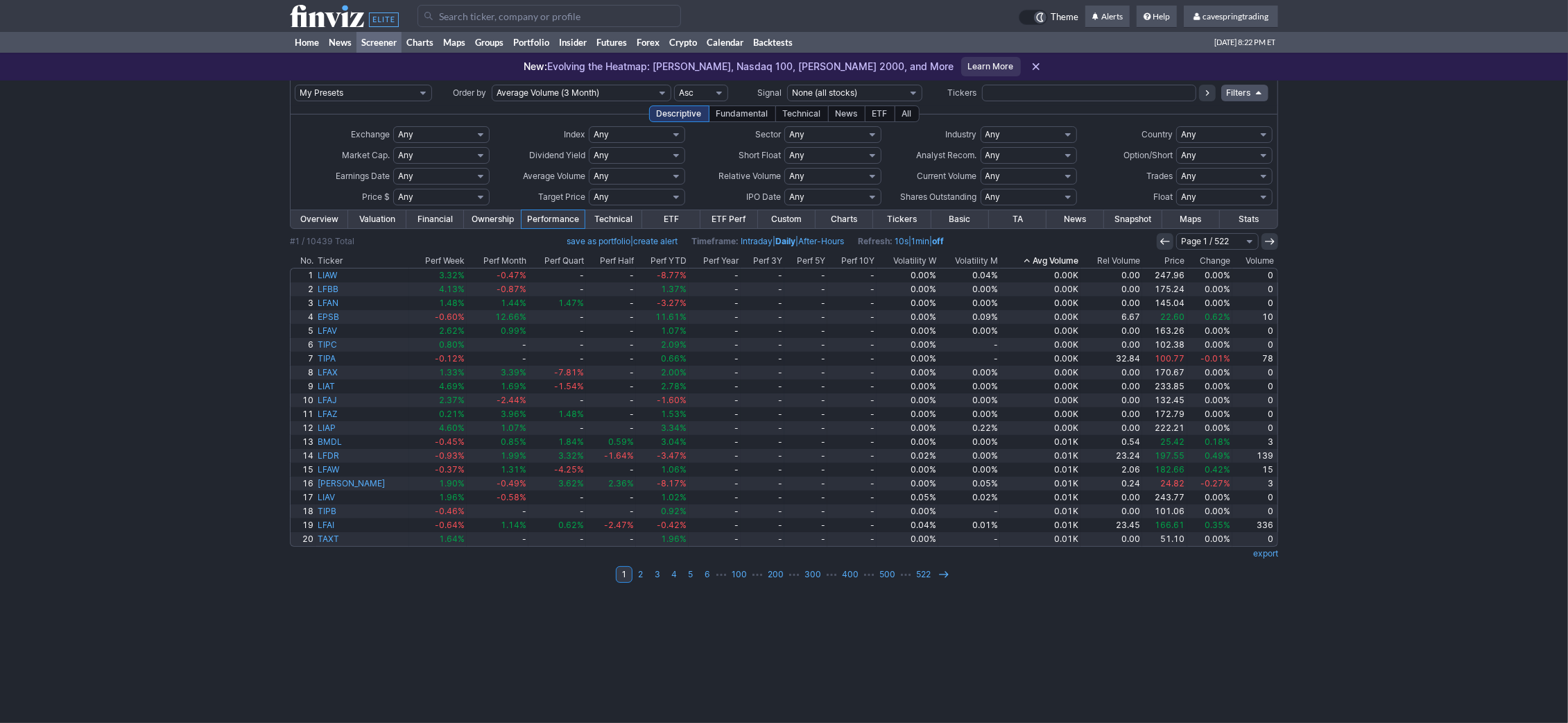
click at [871, 118] on div "ETF" at bounding box center [880, 113] width 31 height 17
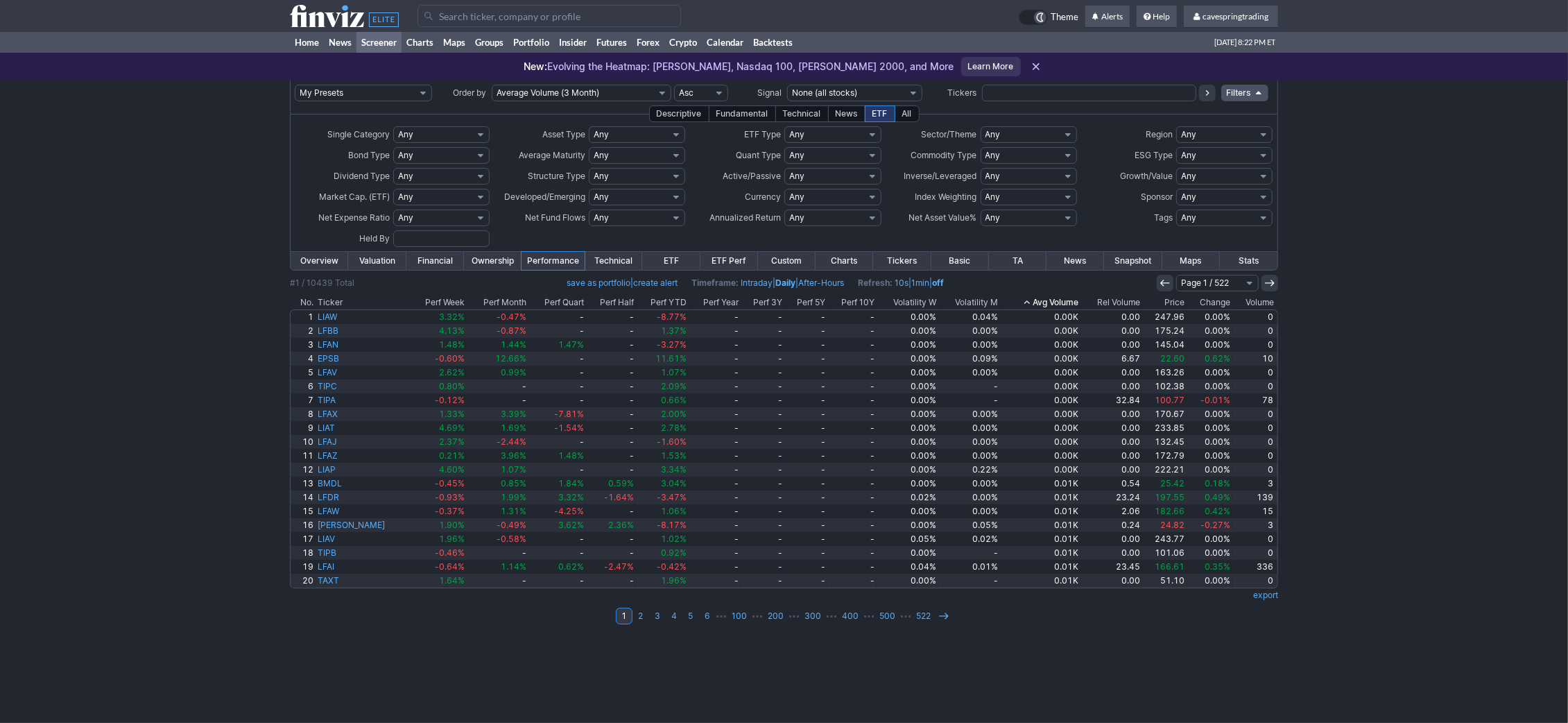
click at [687, 107] on div "Descriptive" at bounding box center [679, 113] width 60 height 17
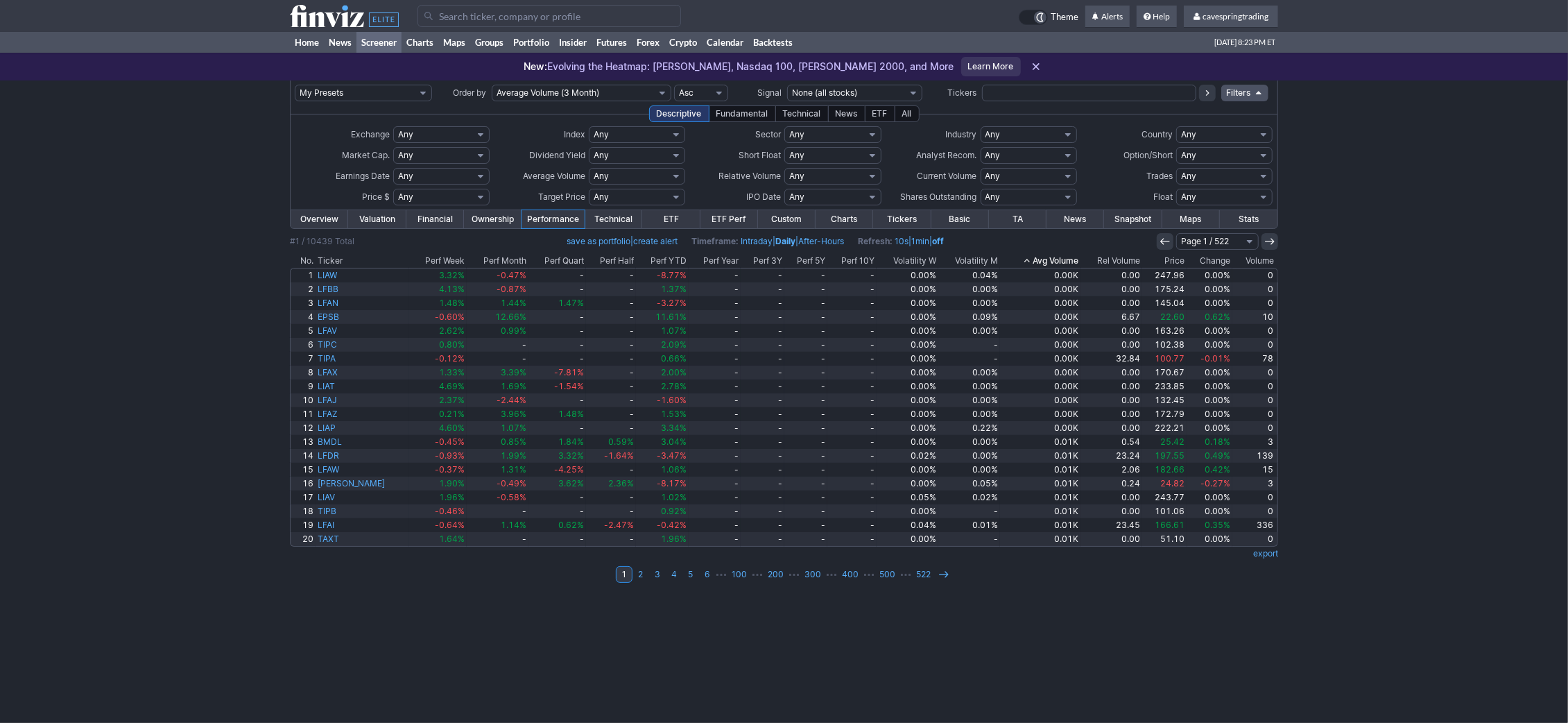
click at [719, 215] on link "ETF Perf" at bounding box center [729, 219] width 58 height 18
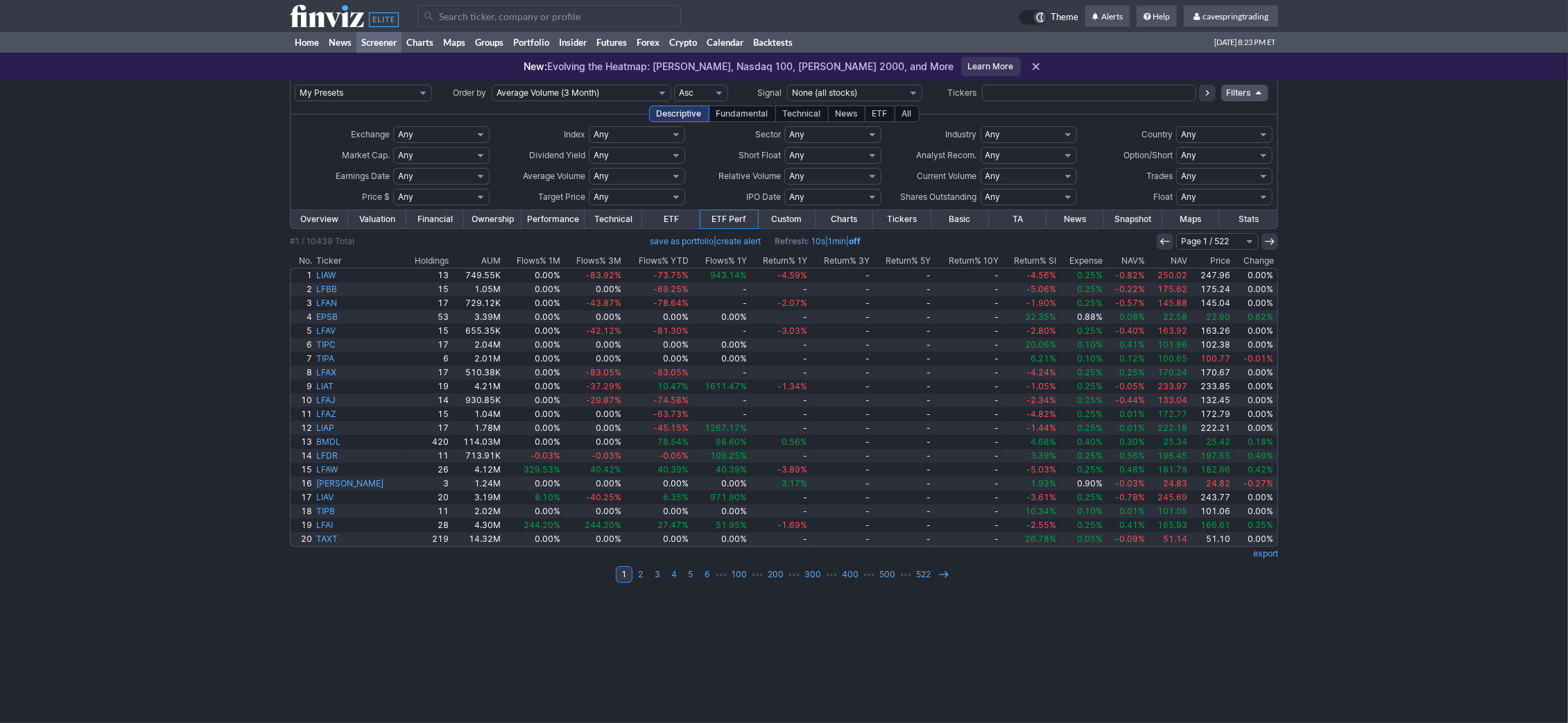
click at [981, 126] on select "Any Stocks only (ex-Funds) Exchange Traded Fund Advertising Agencies Aerospace …" at bounding box center [1029, 134] width 97 height 17
select select "exchangetradedfund"
click option "Exchange Traded Fund" at bounding box center [0, 0] width 0 height 0
click at [313, 216] on link "Overview" at bounding box center [319, 219] width 58 height 18
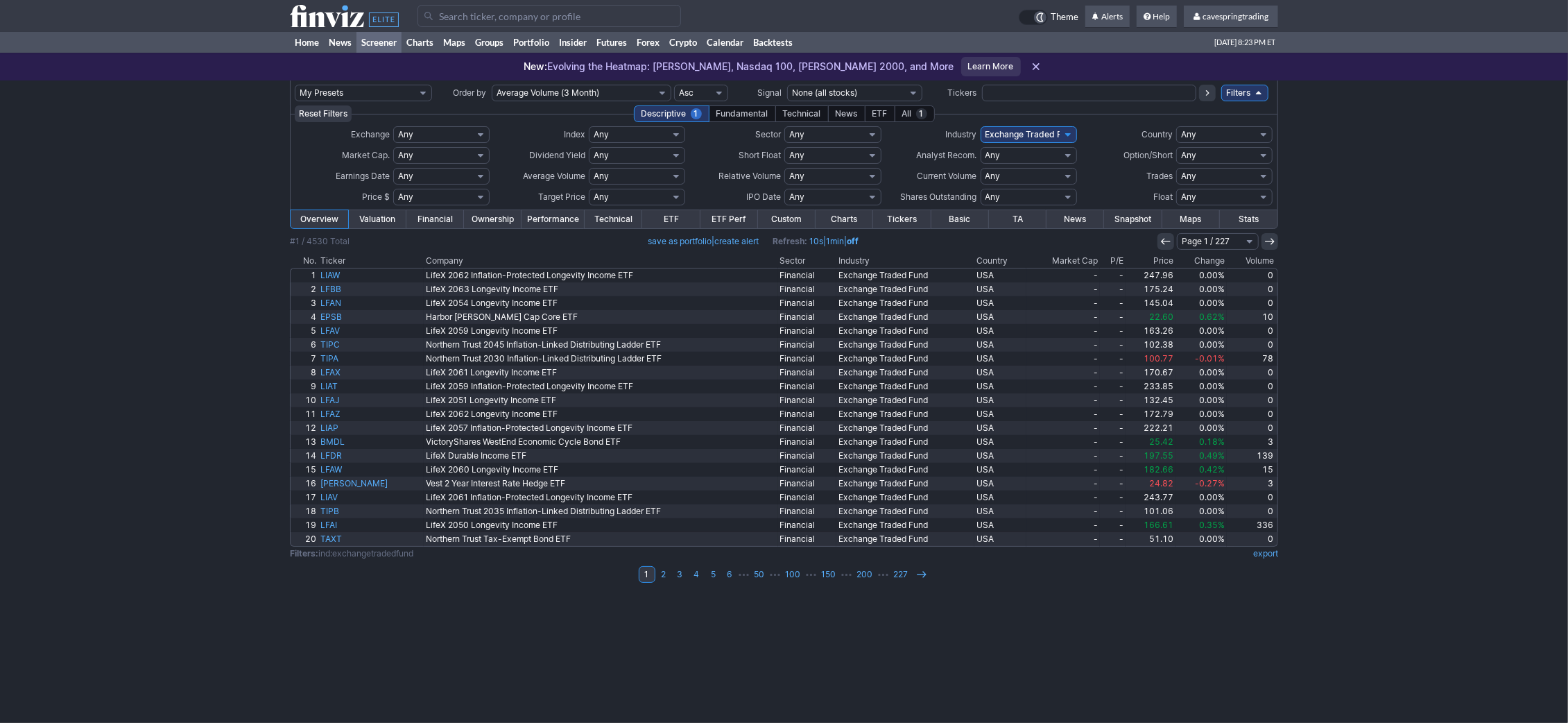
click at [870, 110] on div "ETF" at bounding box center [880, 113] width 31 height 17
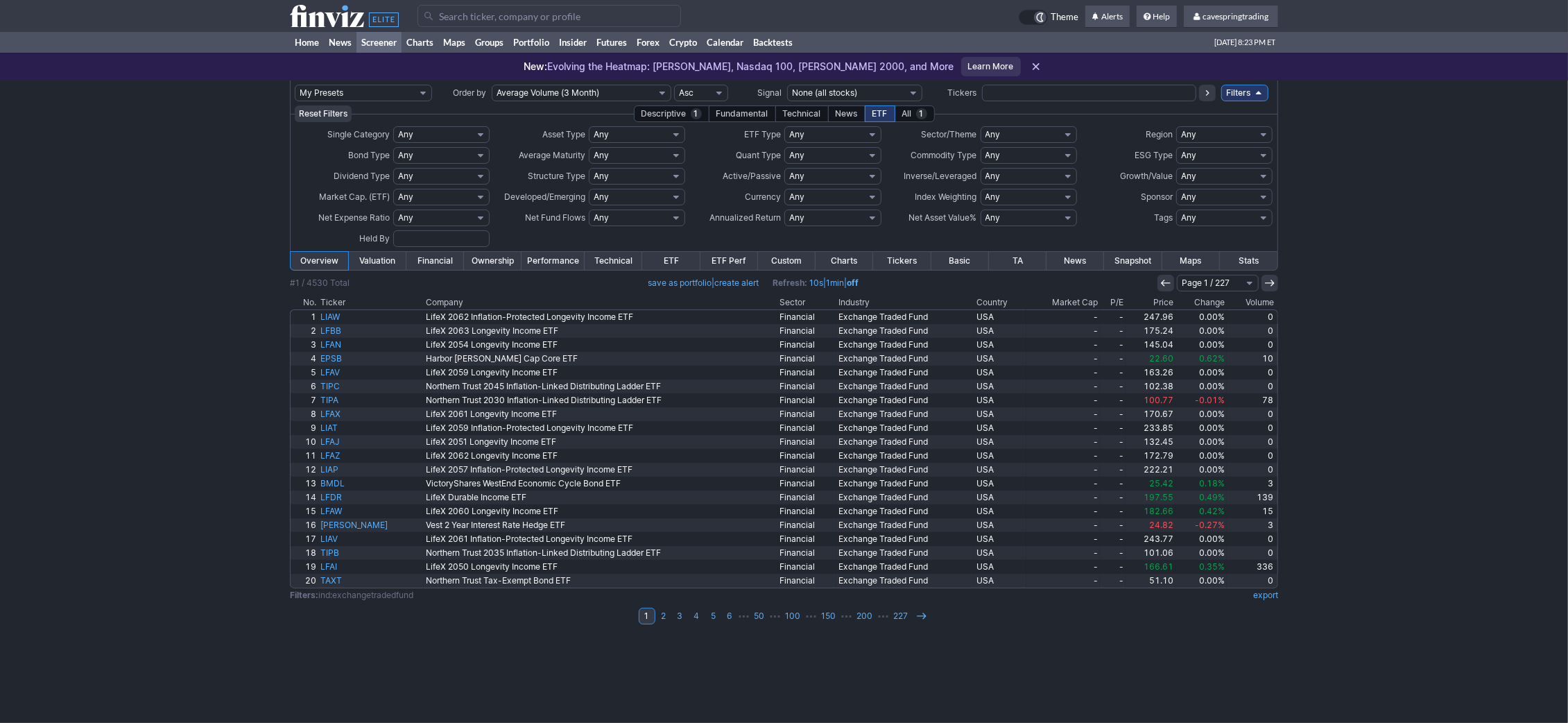
click at [784, 126] on select "Any Global Bonds Global Closed End Funds Global Commodities & Metals Global Cry…" at bounding box center [833, 134] width 97 height 17
click at [828, 131] on select "Any Global Bonds Global Closed End Funds Global Commodities & Metals Global Cry…" at bounding box center [833, 134] width 97 height 17
click at [674, 109] on div "Descriptive 1" at bounding box center [672, 113] width 76 height 17
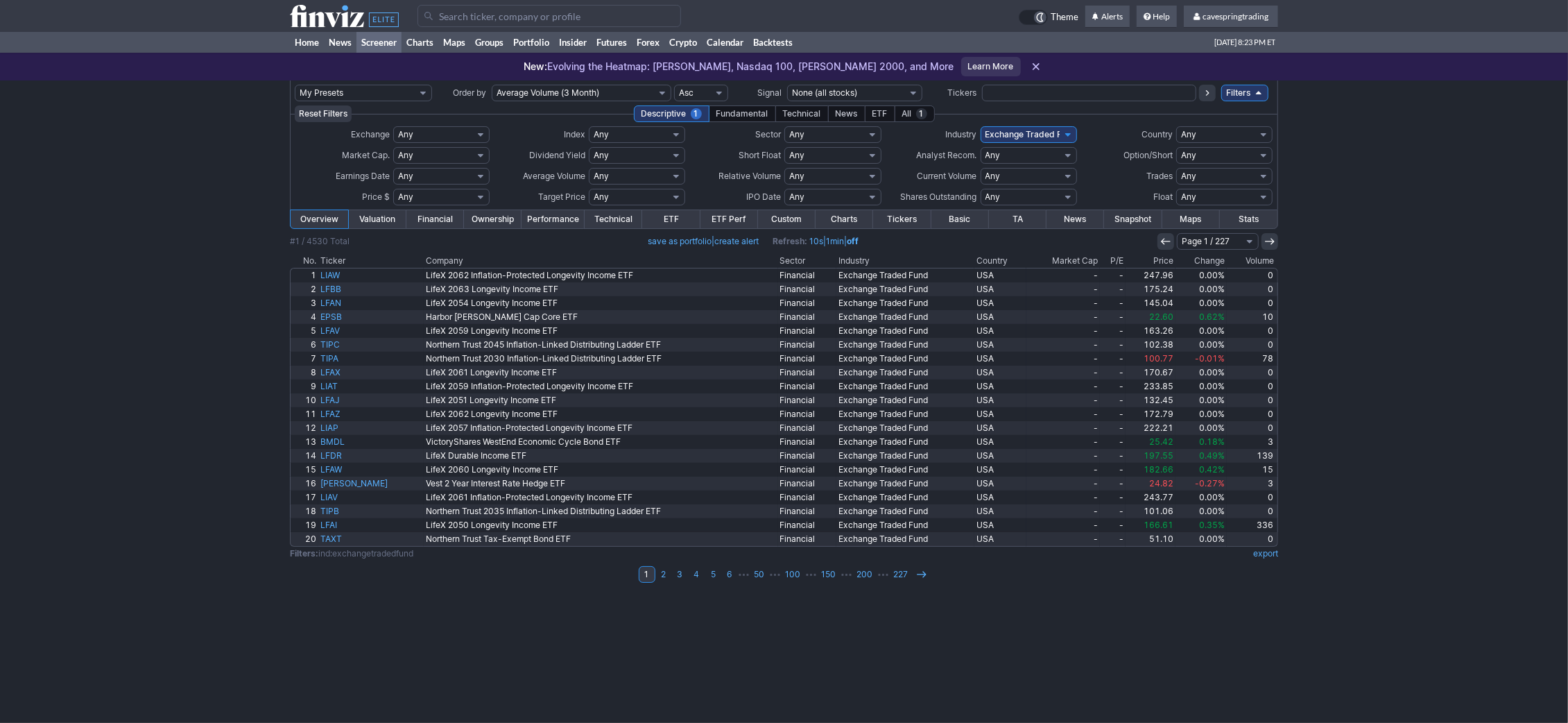
click at [393, 188] on select "Any Under $1 Under $2 Under $3 Under $4 Under $5 Under $7 Under $10 Under $15 U…" at bounding box center [442, 196] width 97 height 17
click option "Custom" at bounding box center [0, 0] width 0 height 0
click at [407, 203] on input "text" at bounding box center [409, 196] width 32 height 17
type input "1"
click at [448, 202] on input "text" at bounding box center [454, 196] width 32 height 17
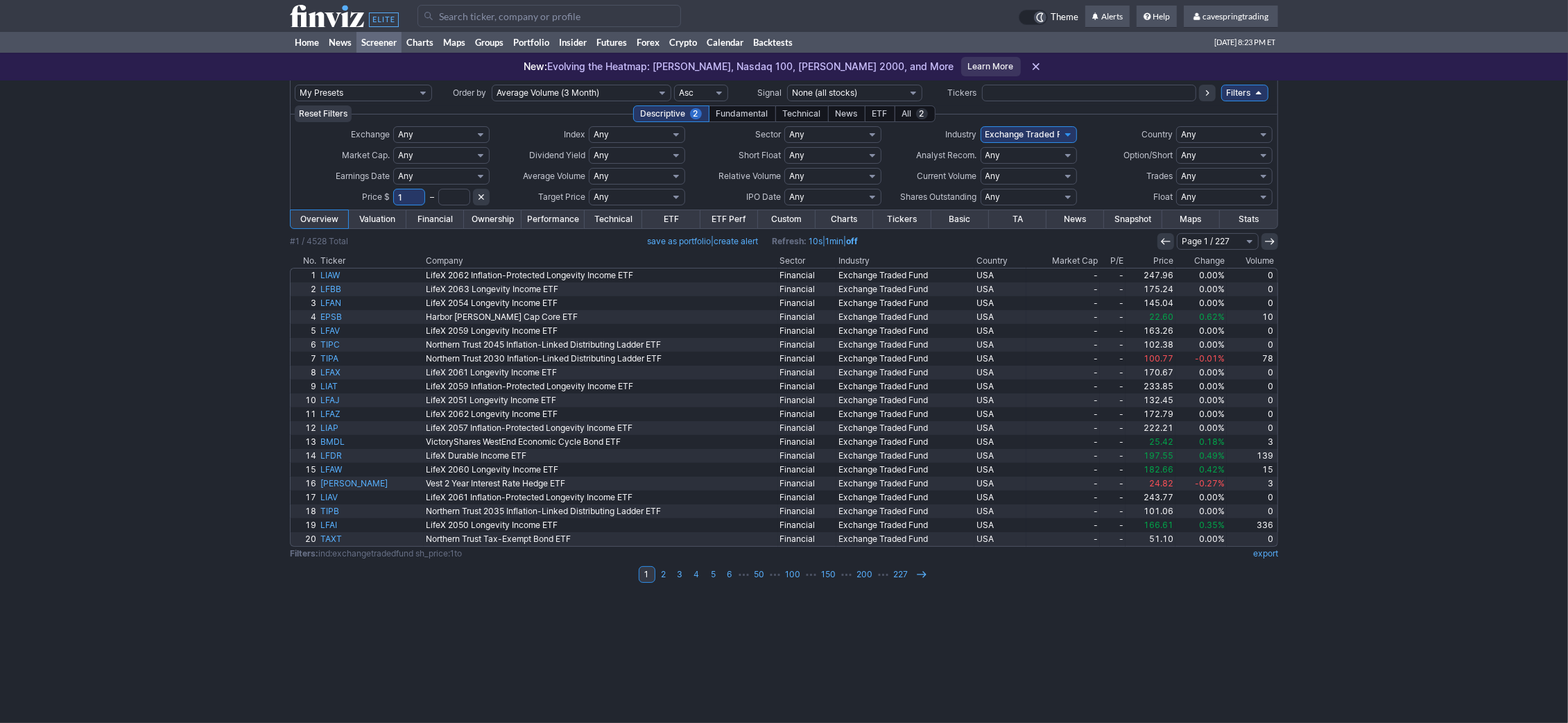
click at [450, 201] on input "text" at bounding box center [454, 196] width 32 height 17
type input "40"
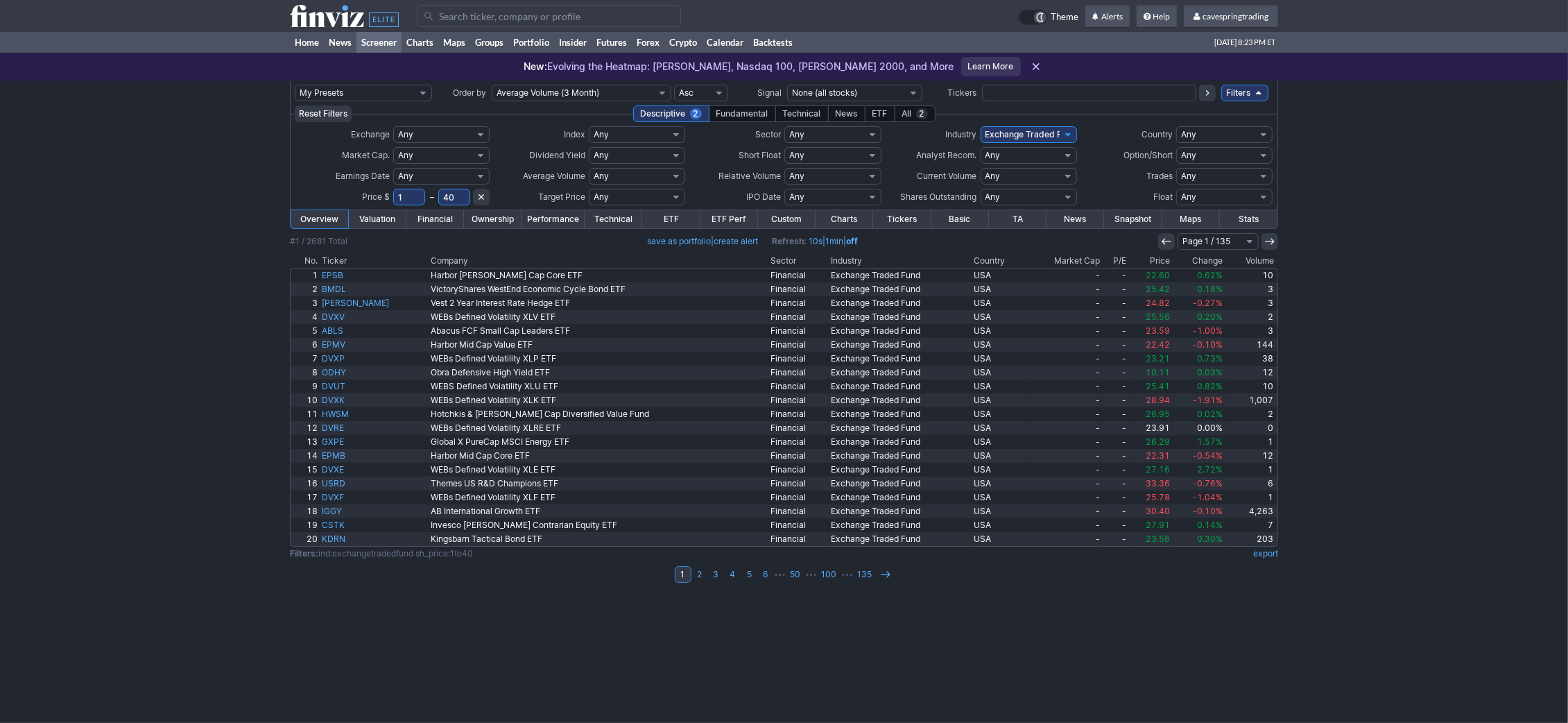
click at [589, 168] on select "Any Under 50K Under 100K Under 500K Under 750K Under 1M Over 50K Over 100K Over…" at bounding box center [637, 176] width 97 height 17
select select "o2000"
click option "Over 2M" at bounding box center [0, 0] width 0 height 0
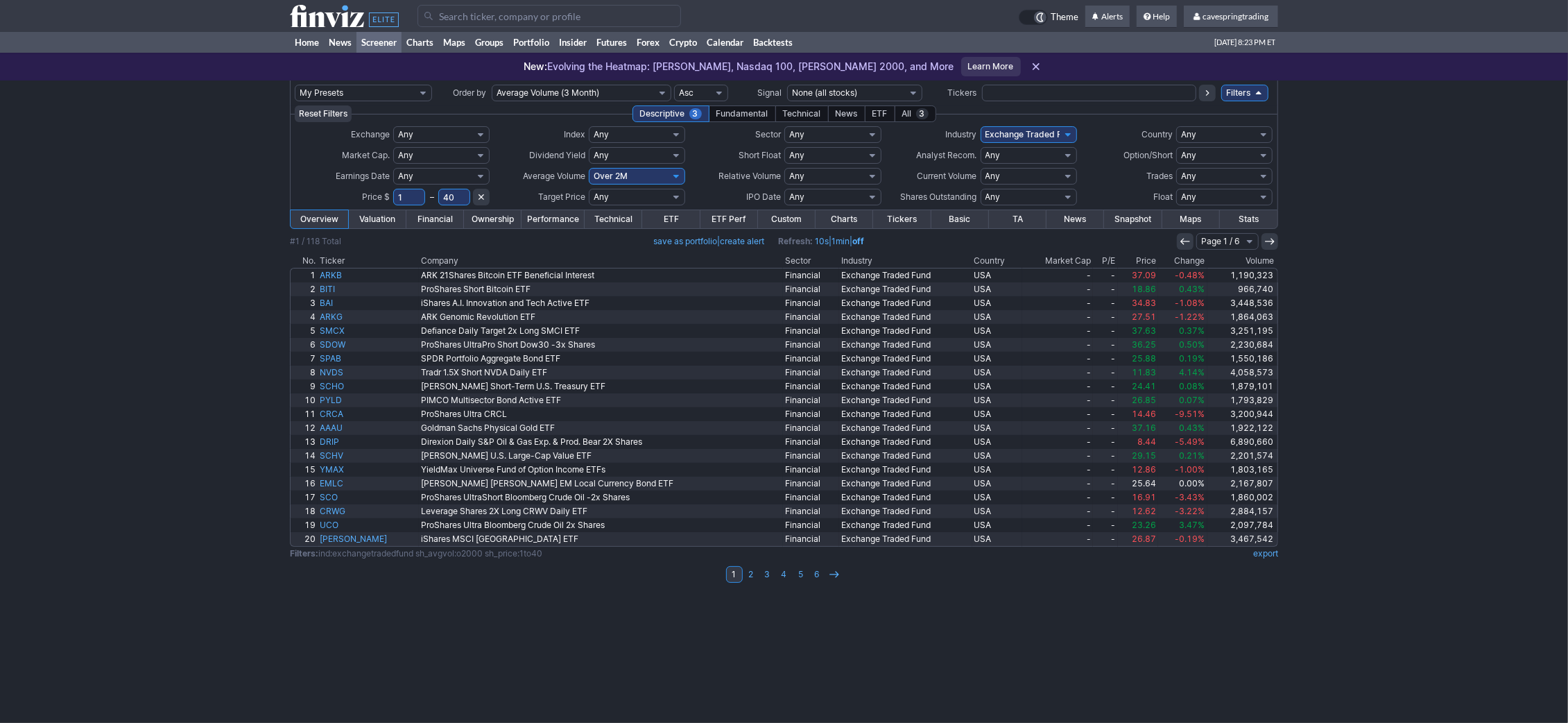
click at [545, 223] on link "Performance" at bounding box center [553, 219] width 63 height 18
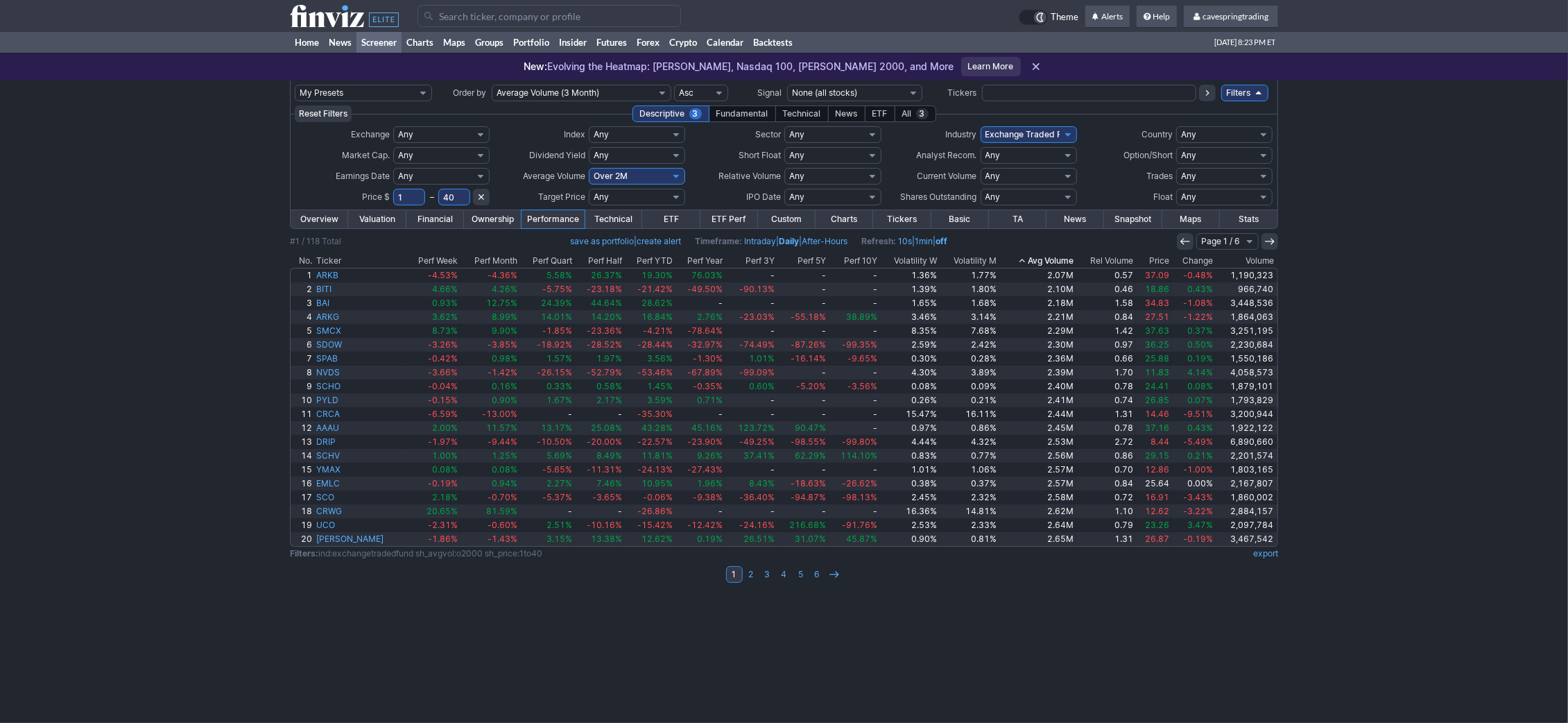
click at [1057, 264] on th "Avg Volume" at bounding box center [1037, 261] width 77 height 14
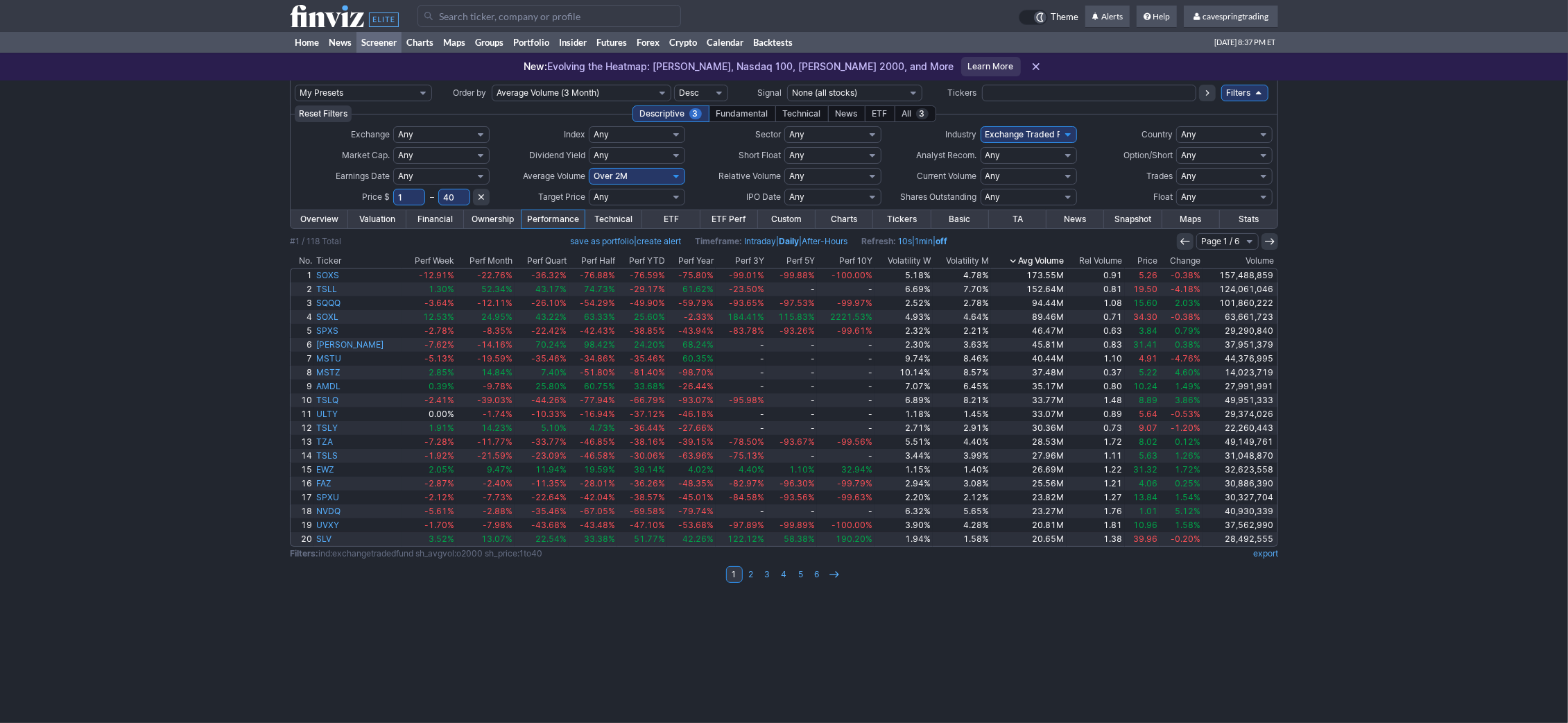
click at [197, 215] on div "My Presets -Save Screen -Edit Screens s: RATIO USE s: RATIO s: stock screen s: …" at bounding box center [784, 401] width 1568 height 642
click at [747, 576] on link "2" at bounding box center [751, 574] width 17 height 17
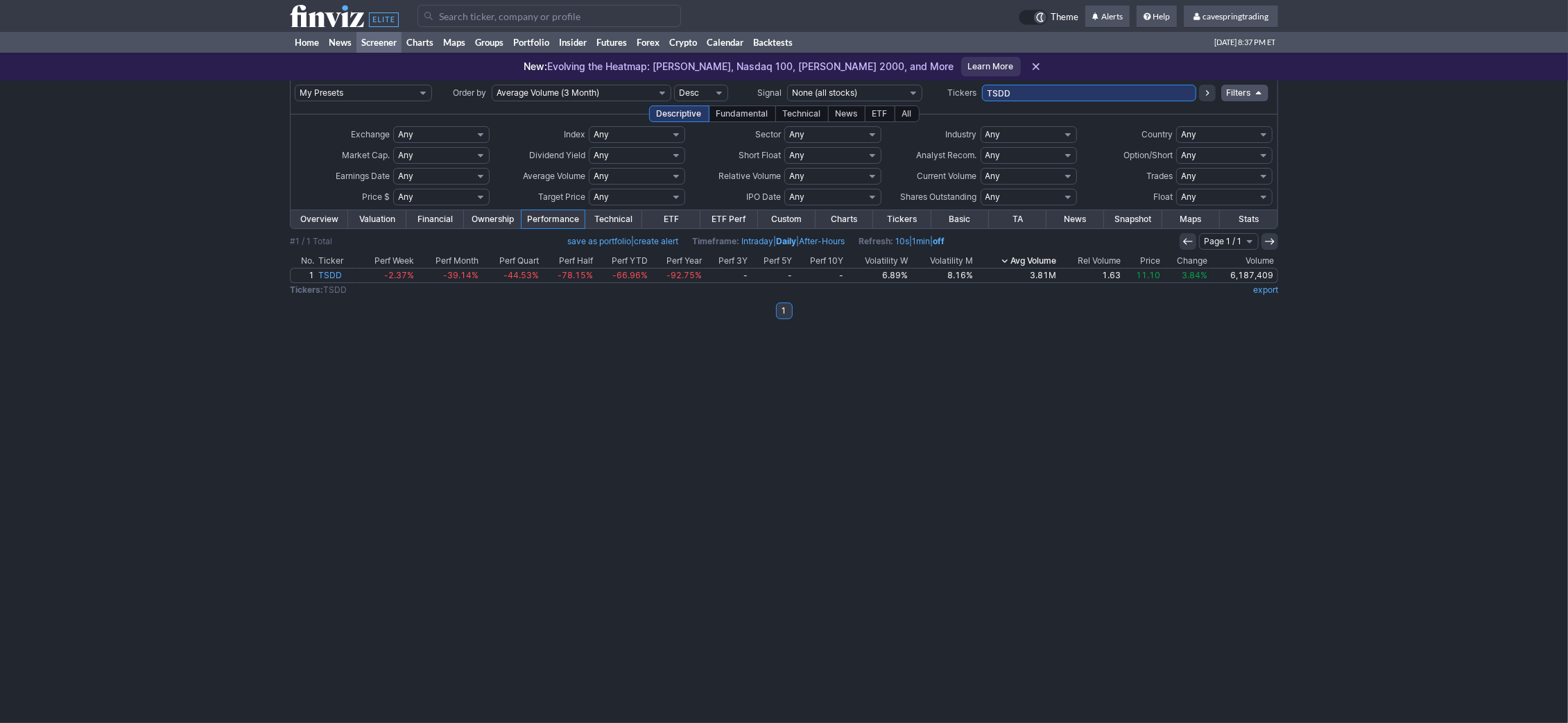
click at [1080, 87] on input "TSDD" at bounding box center [1089, 93] width 215 height 17
type input "agl,tlry"
click at [1417, 260] on div "My Presets -Save Screen -Edit Screens s: RATIO USE s: RATIO s: stock screen s: …" at bounding box center [784, 401] width 1568 height 642
click at [778, 444] on div "My Presets -Save Screen -Edit Screens s: RATIO USE s: RATIO s: stock screen s: …" at bounding box center [784, 401] width 1568 height 642
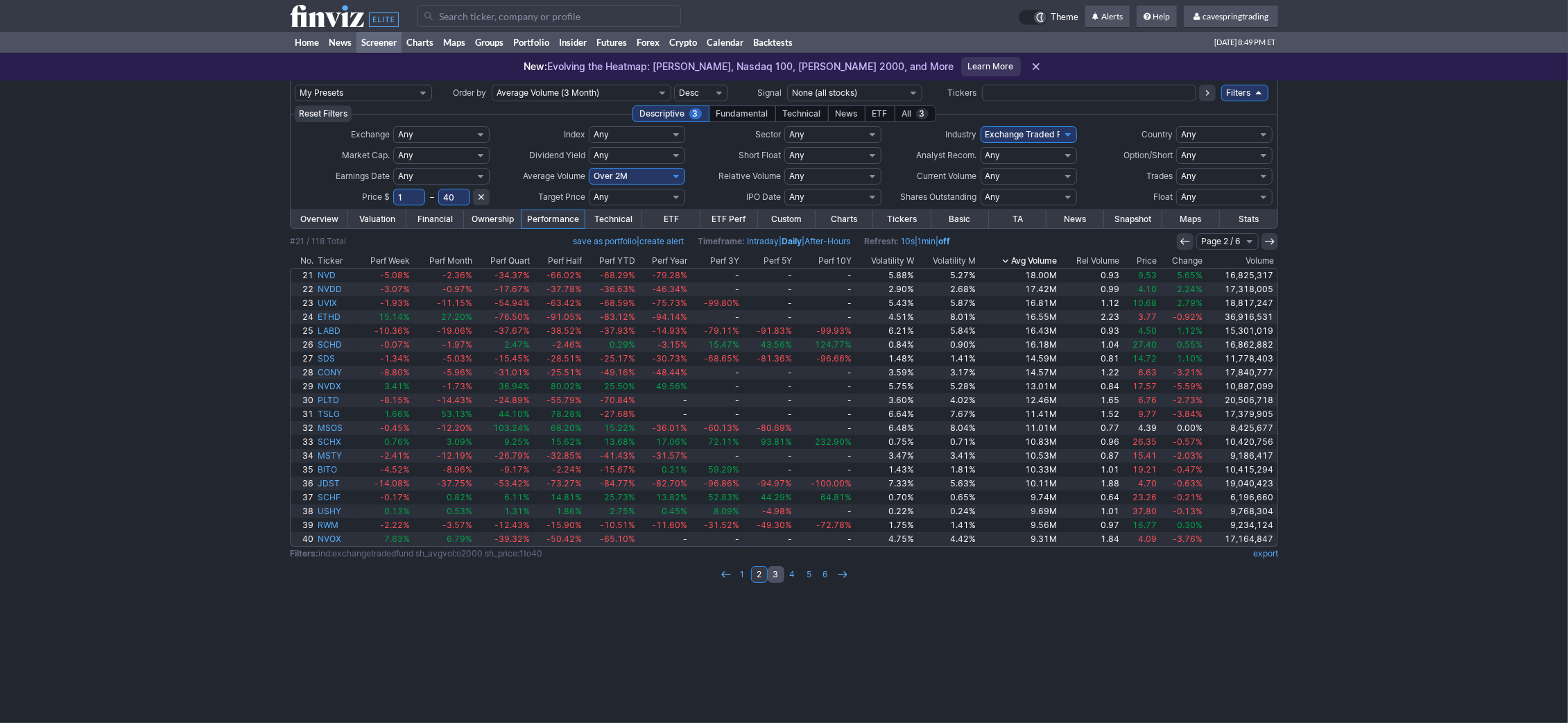
click at [781, 580] on link "3" at bounding box center [776, 574] width 17 height 17
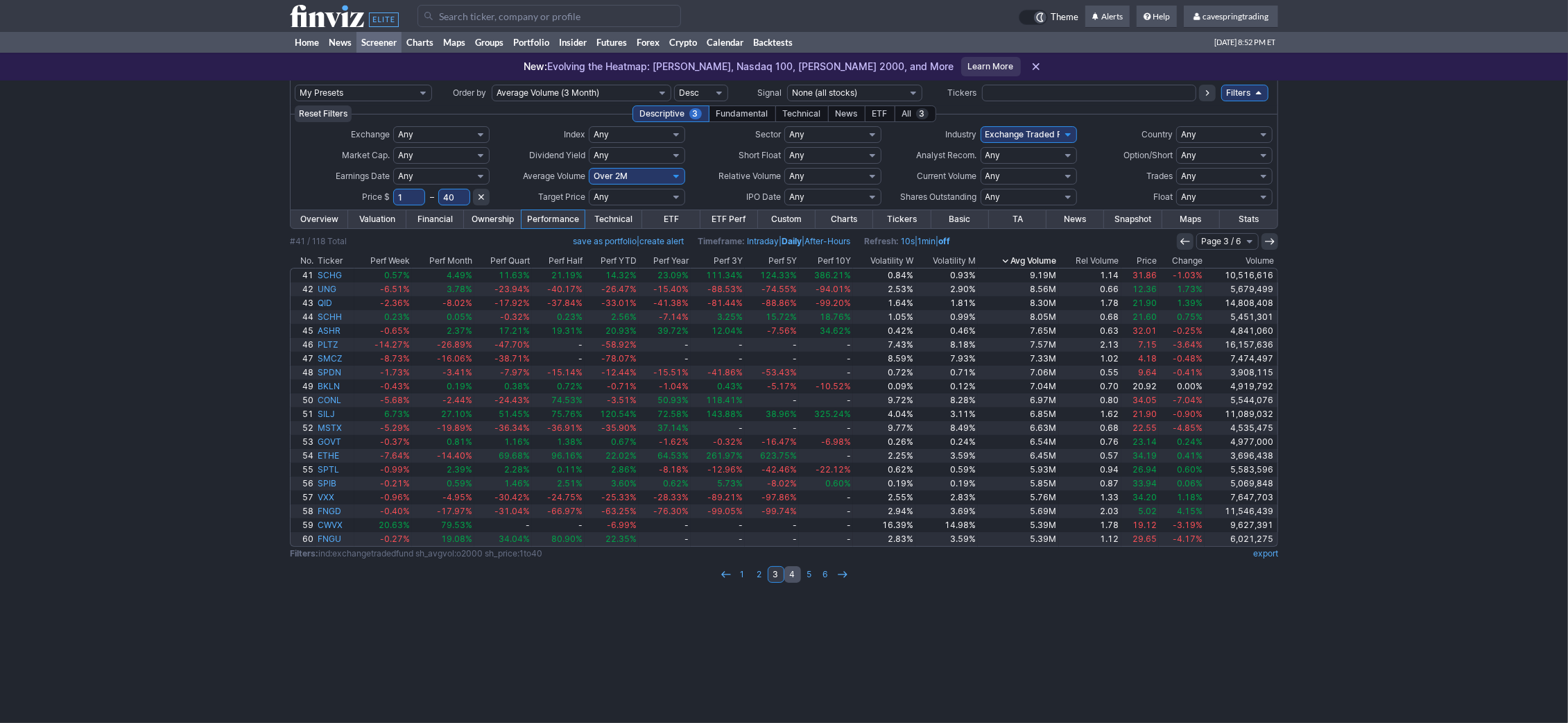
click at [795, 570] on link "4" at bounding box center [792, 574] width 17 height 17
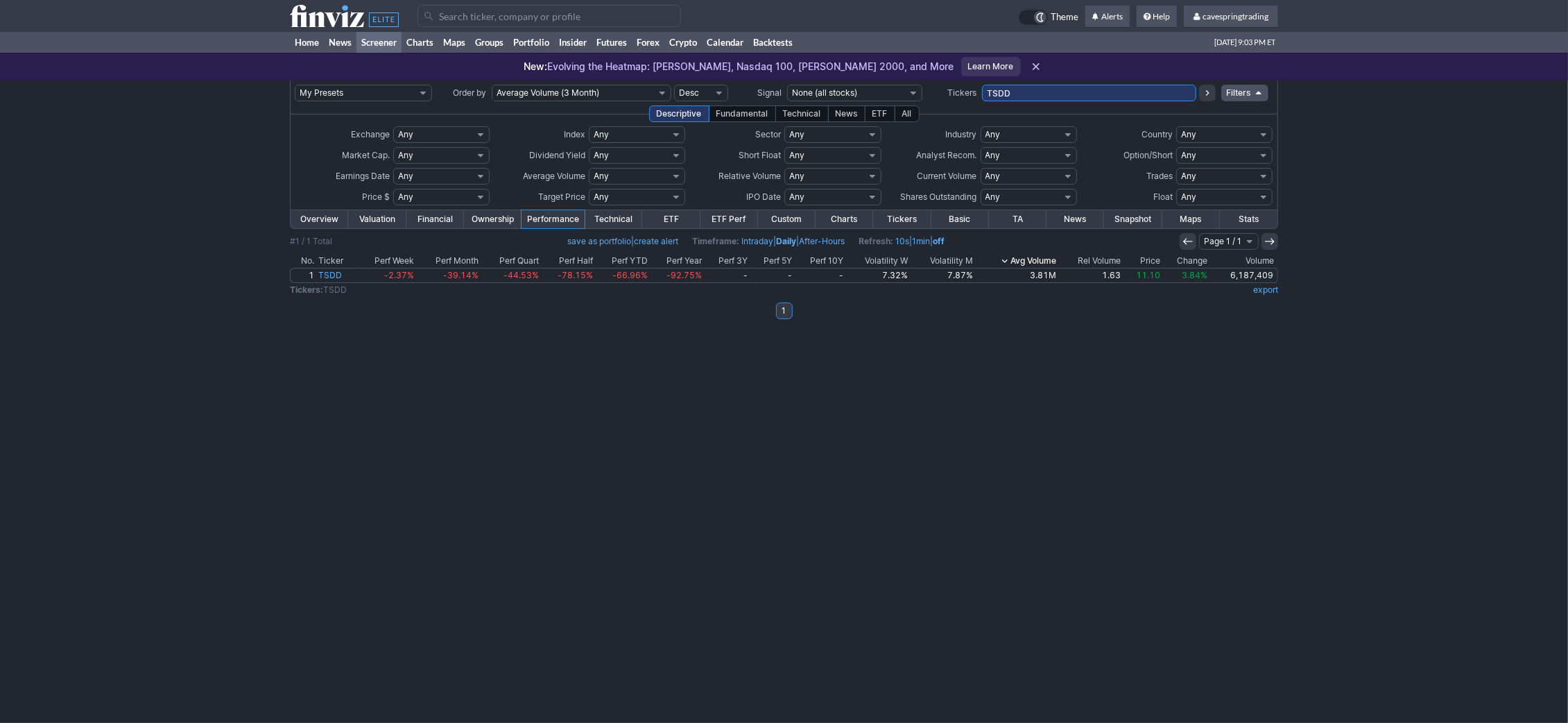
click at [1034, 94] on input "TSDD" at bounding box center [1089, 93] width 215 height 17
type input "fnb"
